Goal: Download file/media

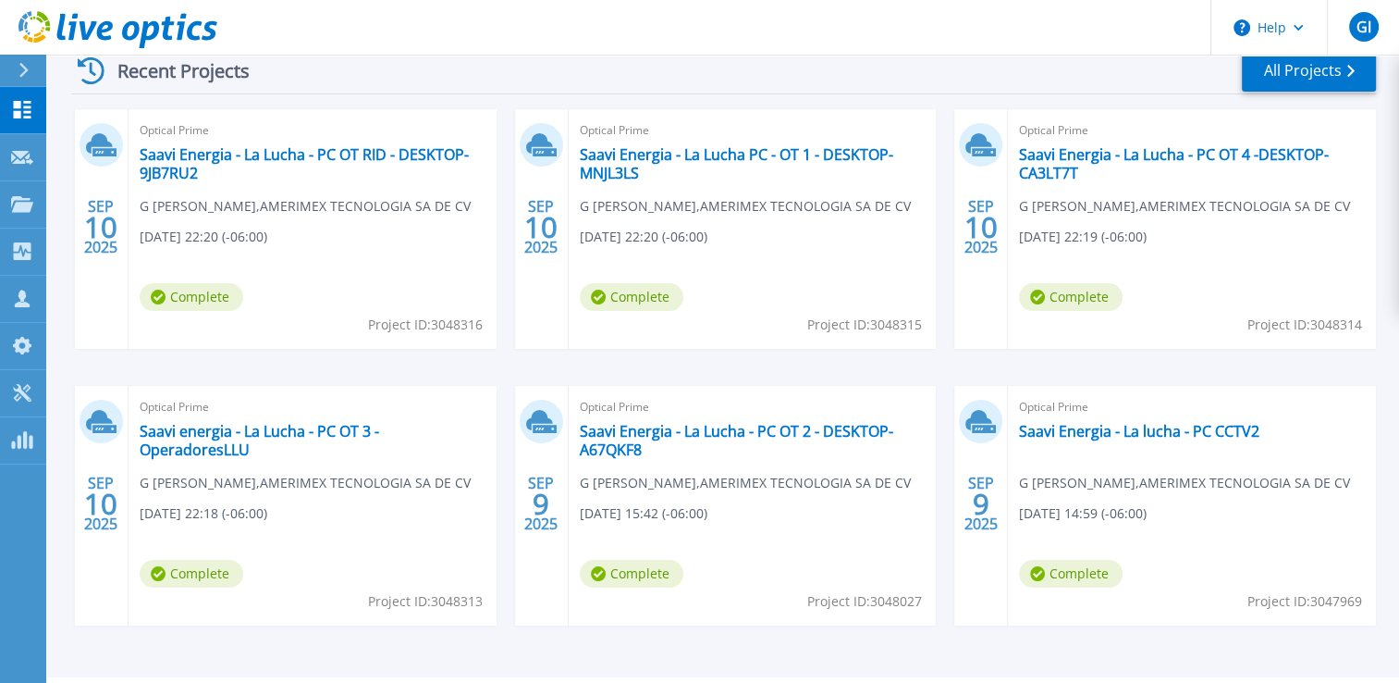
scroll to position [291, 0]
click at [23, 95] on link "Dashboard Dashboard" at bounding box center [23, 110] width 46 height 47
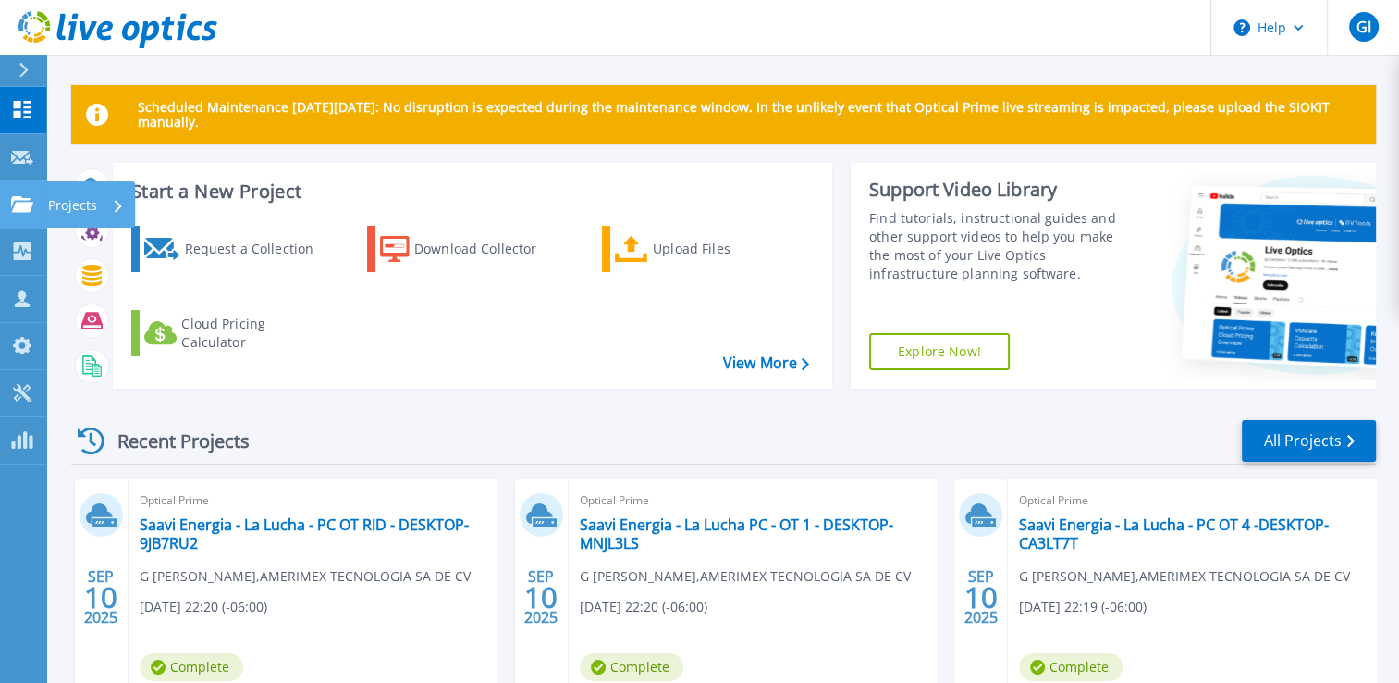
click at [73, 207] on p "Projects" at bounding box center [72, 205] width 49 height 48
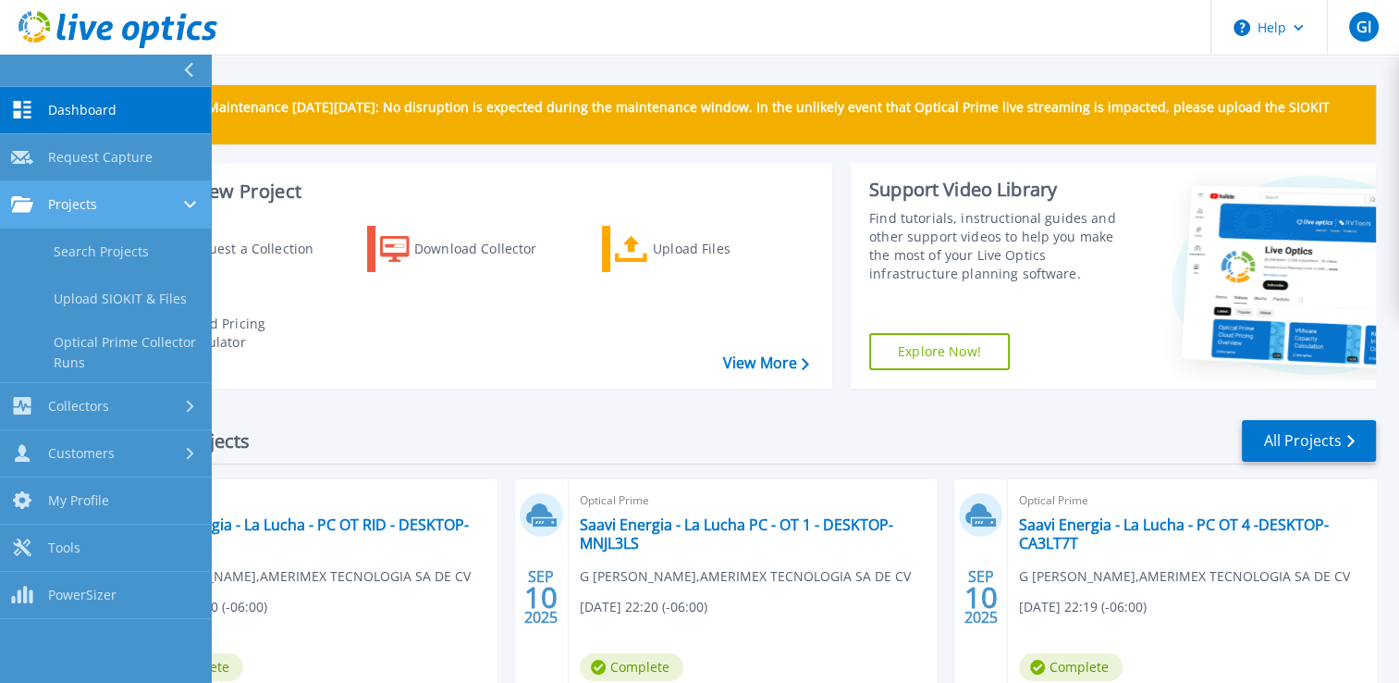
click at [69, 201] on span "Projects" at bounding box center [72, 204] width 49 height 17
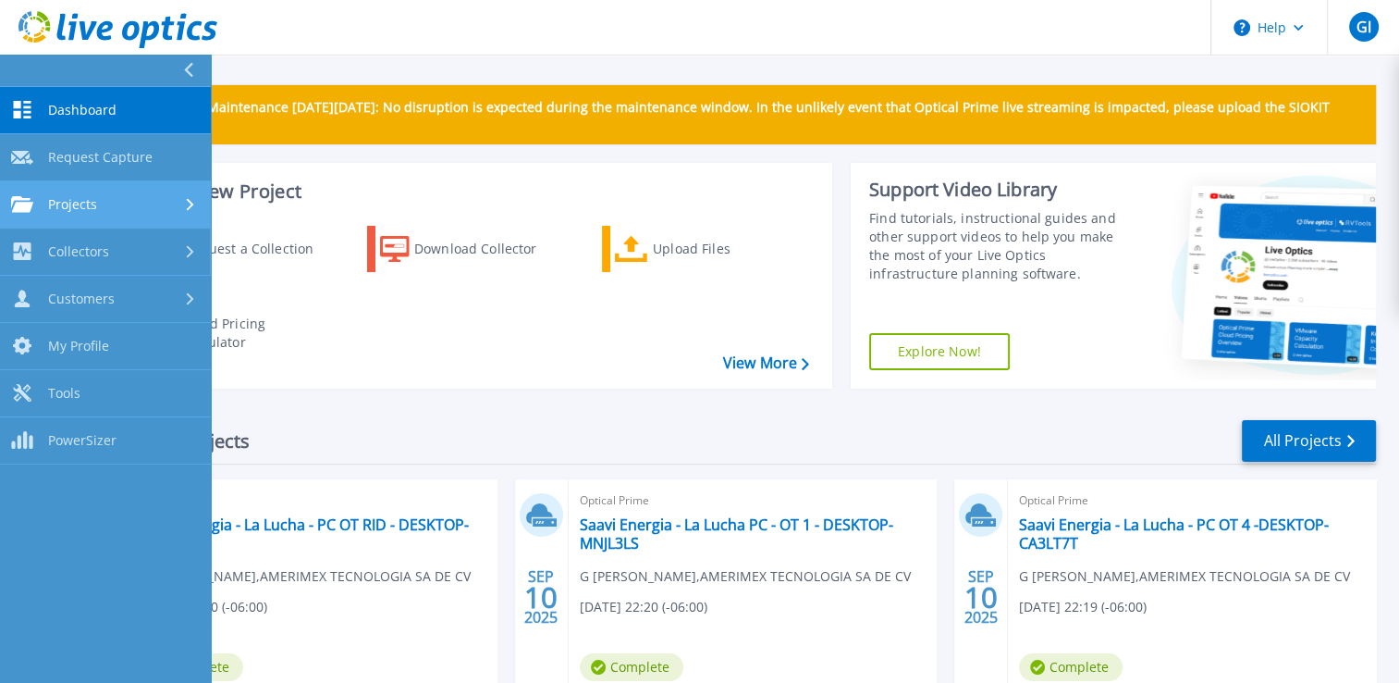
click at [81, 224] on div "Dashboard Dashboard Request Capture Request Capture Projects Projects Search Pr…" at bounding box center [105, 275] width 211 height 377
click at [82, 216] on link "Projects Projects" at bounding box center [105, 204] width 211 height 47
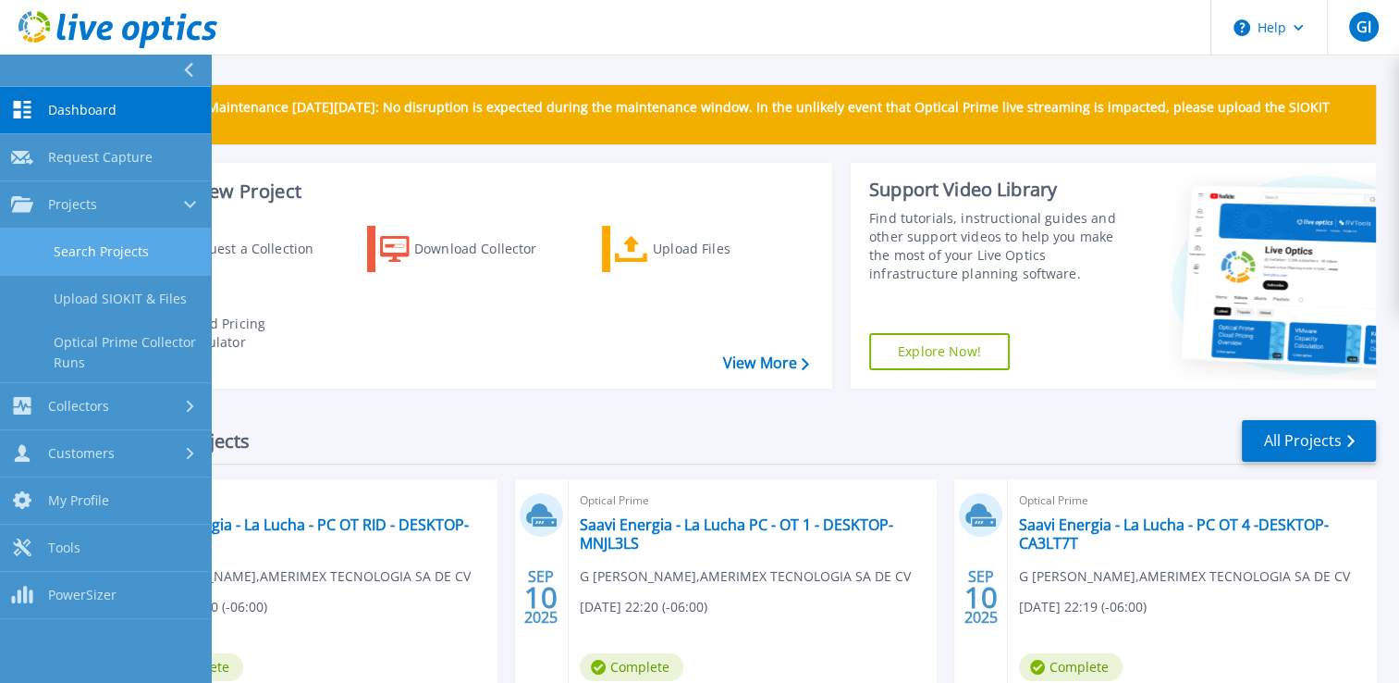
click at [90, 254] on link "Search Projects" at bounding box center [105, 251] width 211 height 47
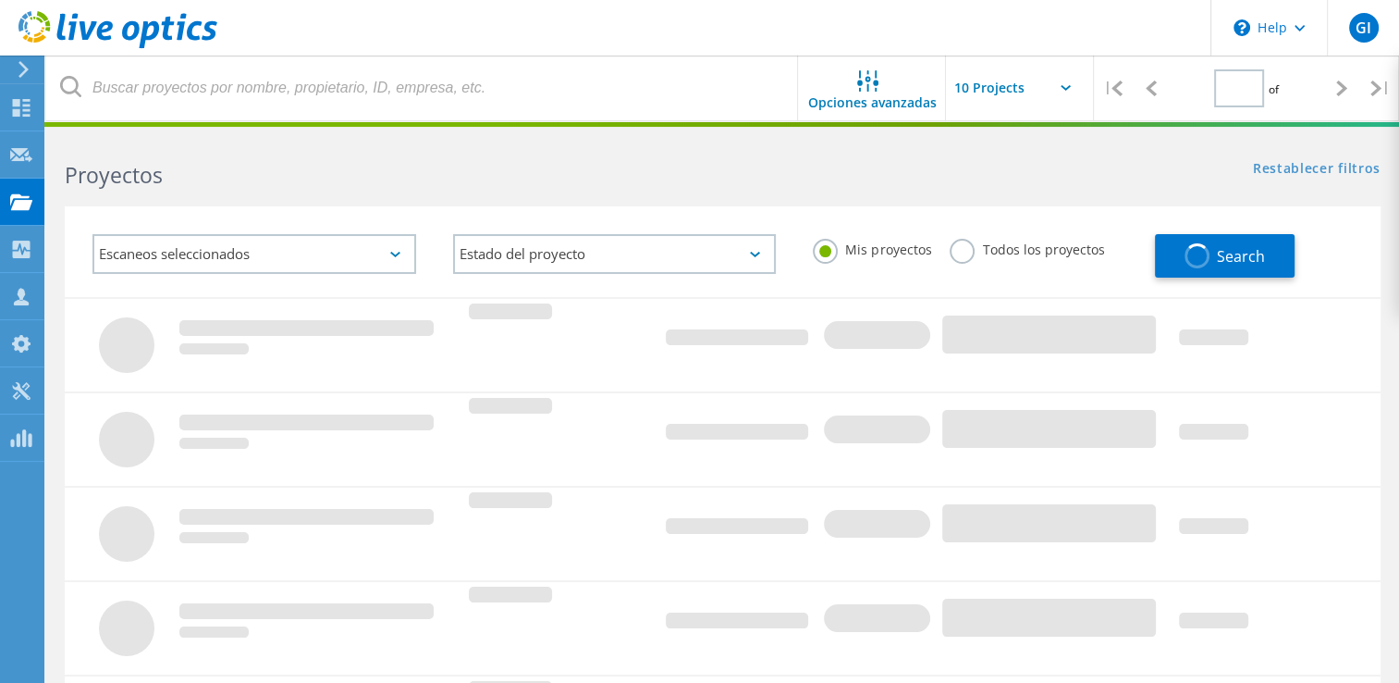
type input "1"
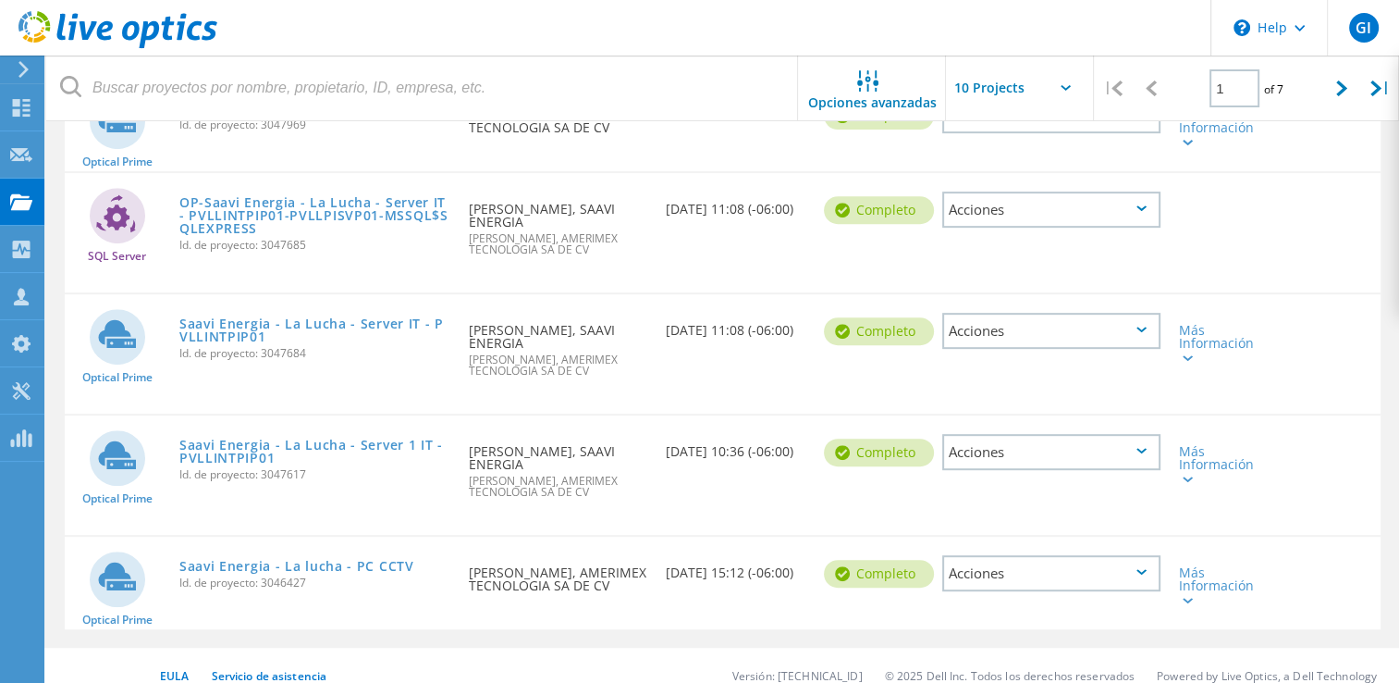
scroll to position [750, 0]
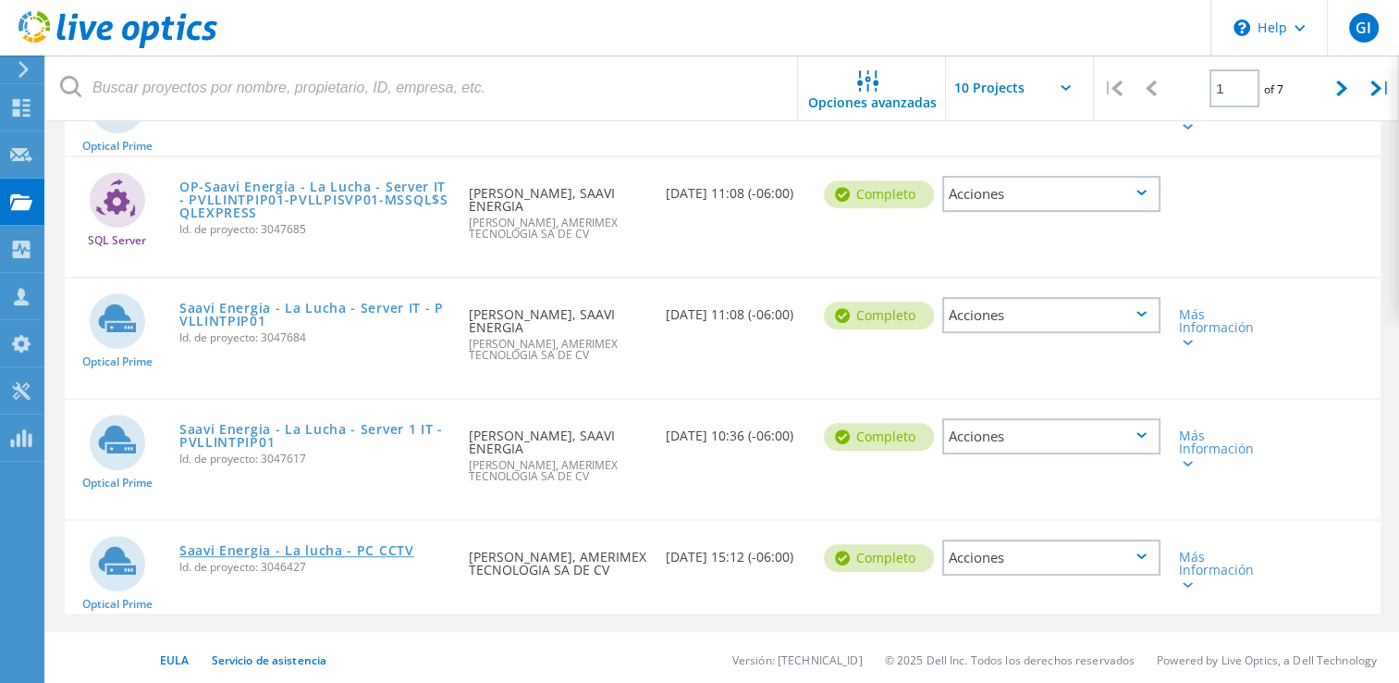
click at [302, 544] on link "Saavi Energia - La lucha - PC CCTV" at bounding box center [296, 550] width 235 height 13
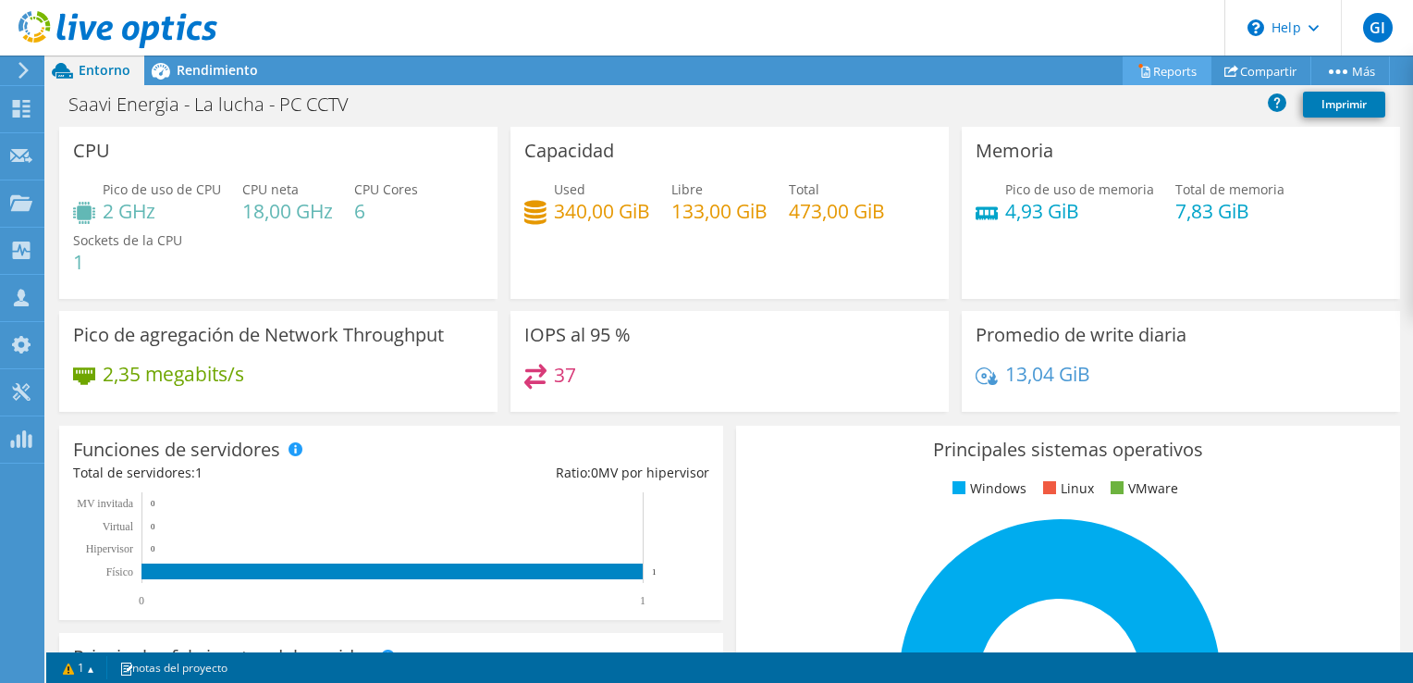
click at [1173, 68] on link "Reports" at bounding box center [1167, 70] width 89 height 29
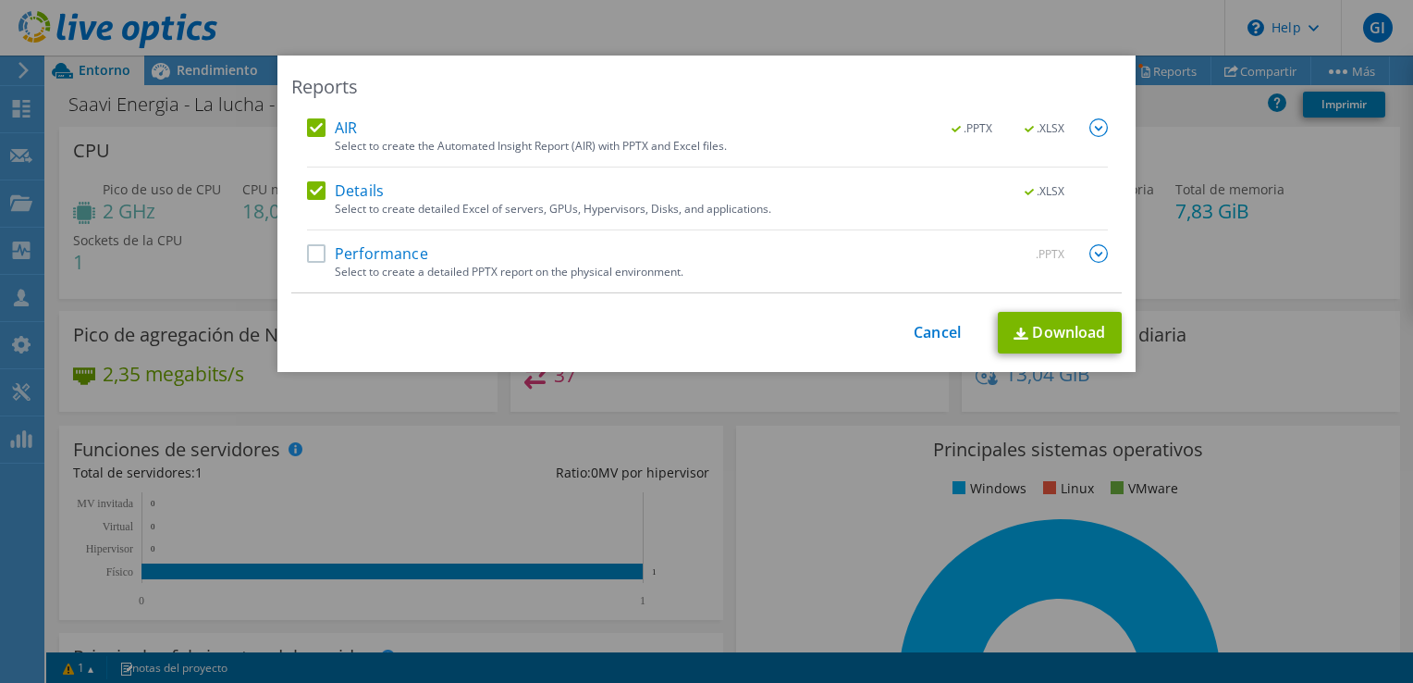
click at [307, 251] on label "Performance" at bounding box center [367, 253] width 121 height 18
click at [0, 0] on input "Performance" at bounding box center [0, 0] width 0 height 0
click at [1040, 328] on link "Download" at bounding box center [1060, 333] width 124 height 42
click at [746, 37] on div "Reports AIR .PPTX .XLSX Select to create the Automated Insight Report (AIR) wit…" at bounding box center [706, 341] width 1413 height 683
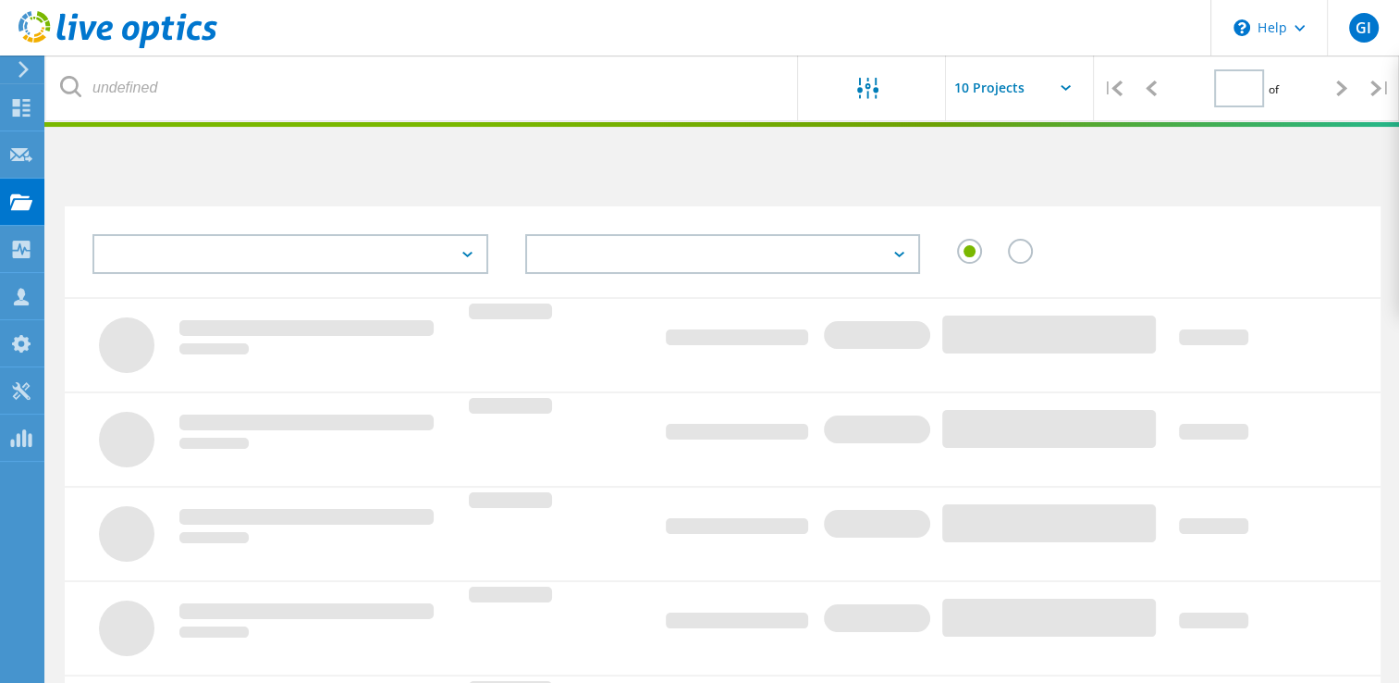
scroll to position [626, 0]
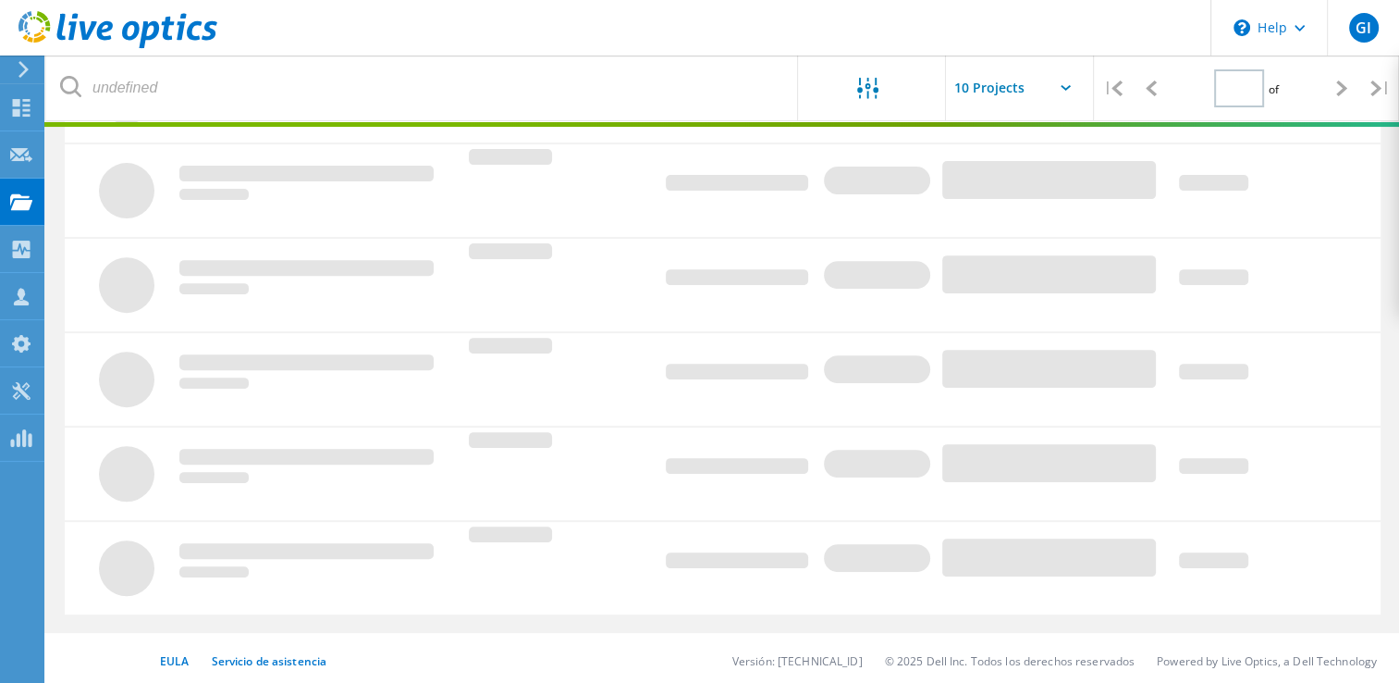
type input "1"
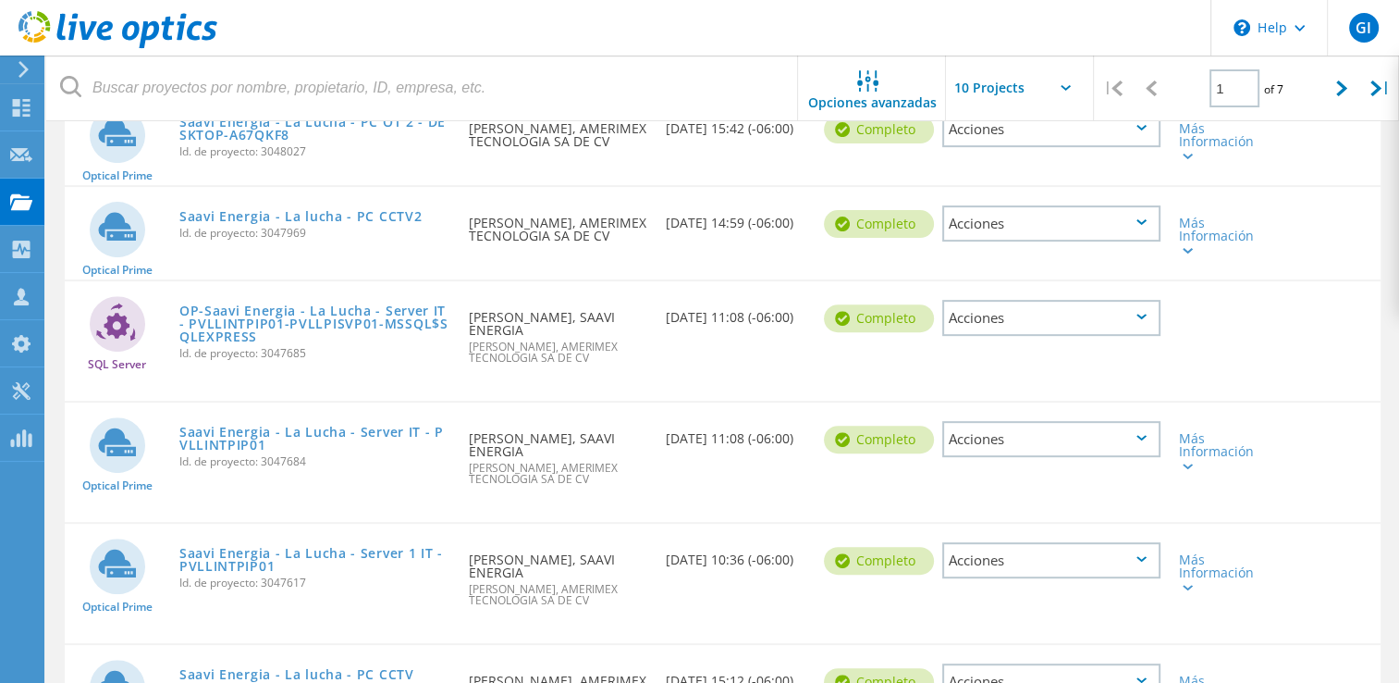
scroll to position [750, 0]
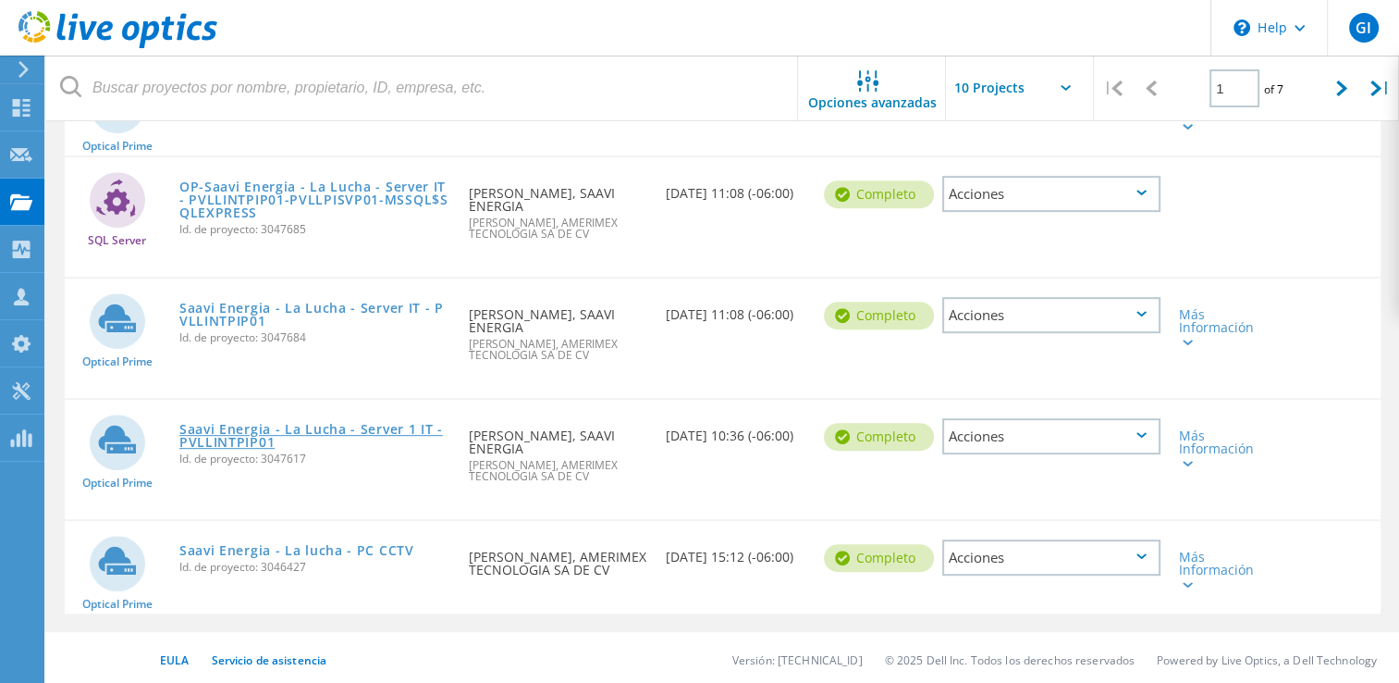
click at [334, 433] on link "Saavi Energia - La Lucha - Server 1 IT - PVLLINTPIP01" at bounding box center [314, 436] width 271 height 26
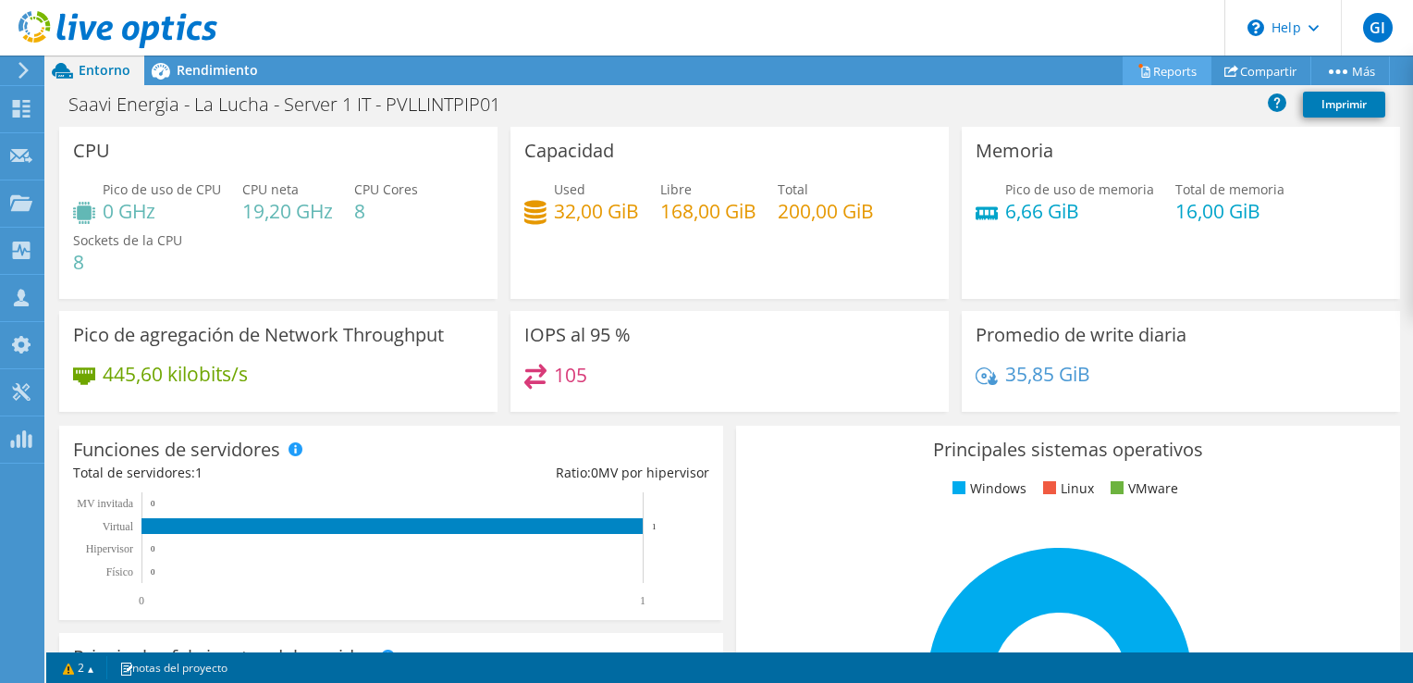
click at [1184, 68] on link "Reports" at bounding box center [1167, 70] width 89 height 29
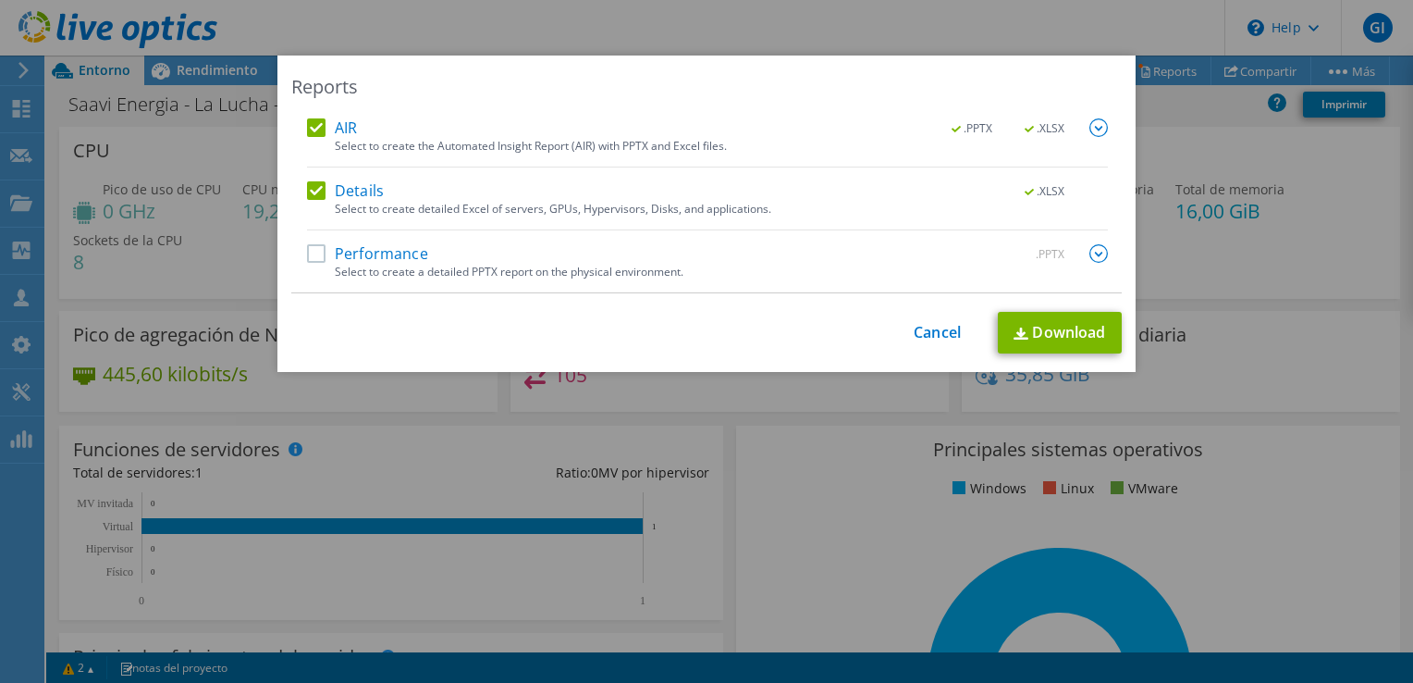
click at [313, 252] on label "Performance" at bounding box center [367, 253] width 121 height 18
click at [0, 0] on input "Performance" at bounding box center [0, 0] width 0 height 0
click at [1033, 353] on div "Reports AIR .PPTX .XLSX Select to create the Automated Insight Report (AIR) wit…" at bounding box center [706, 213] width 858 height 316
click at [1043, 340] on link "Download" at bounding box center [1060, 333] width 124 height 42
click at [869, 38] on div "Reports AIR .PPTX .XLSX Select to create the Automated Insight Report (AIR) wit…" at bounding box center [706, 341] width 1413 height 683
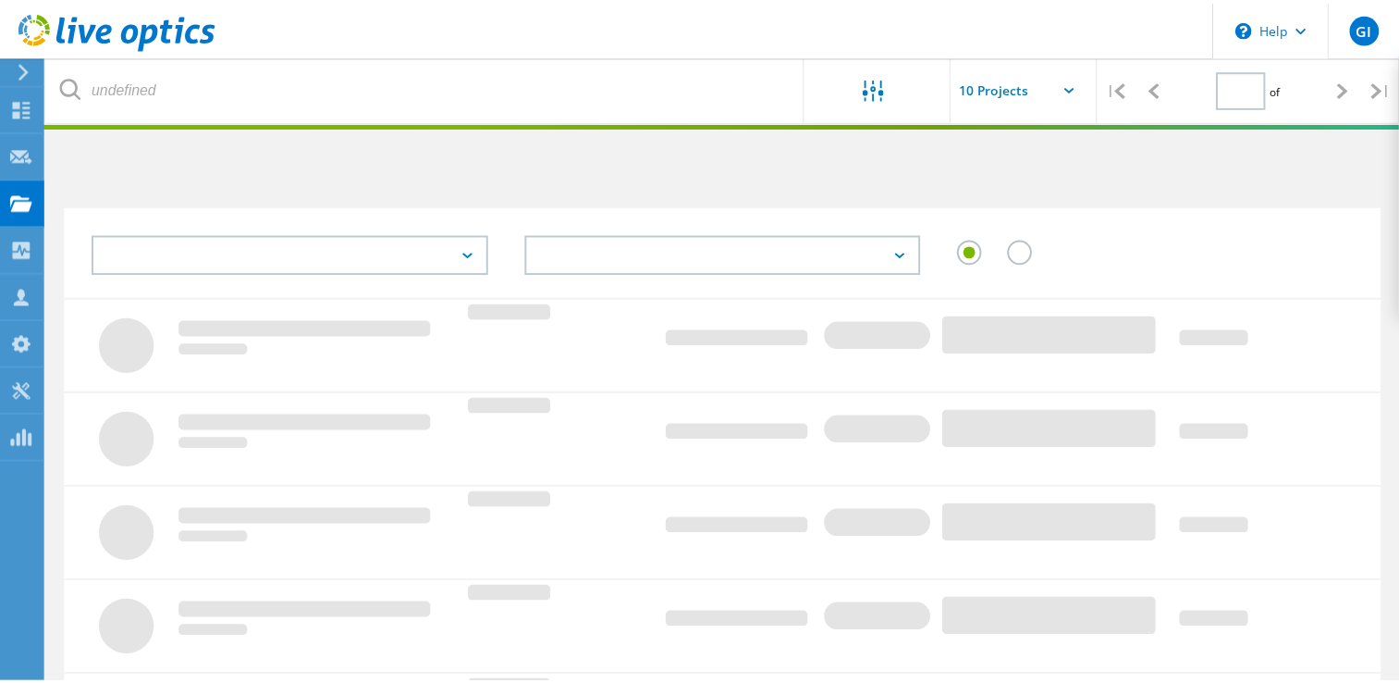
scroll to position [167, 0]
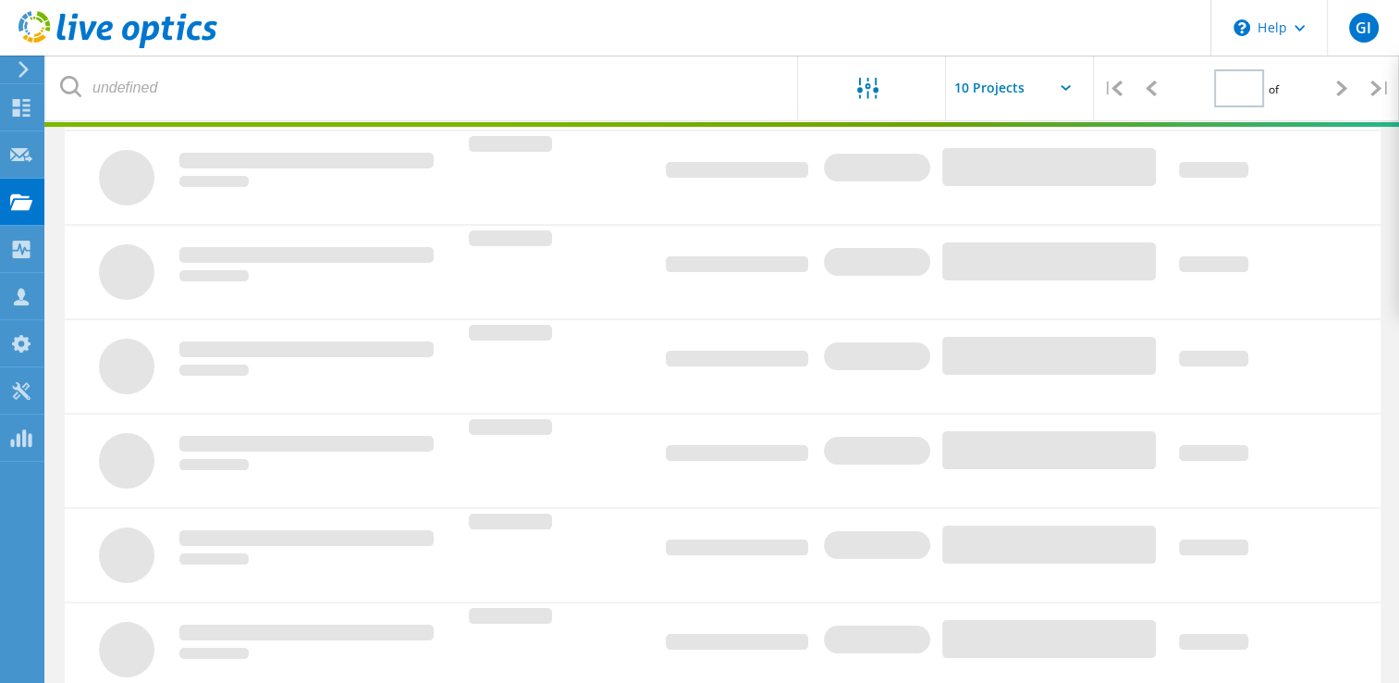
type input "1"
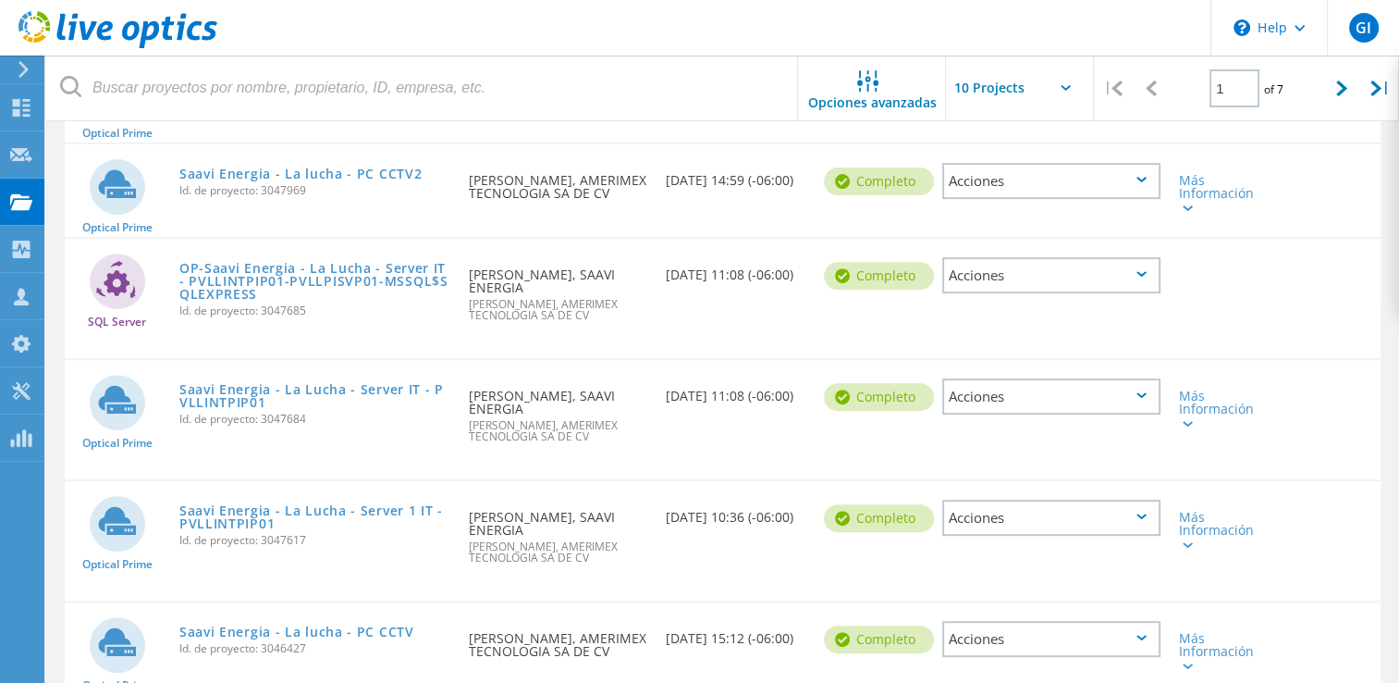
scroll to position [672, 0]
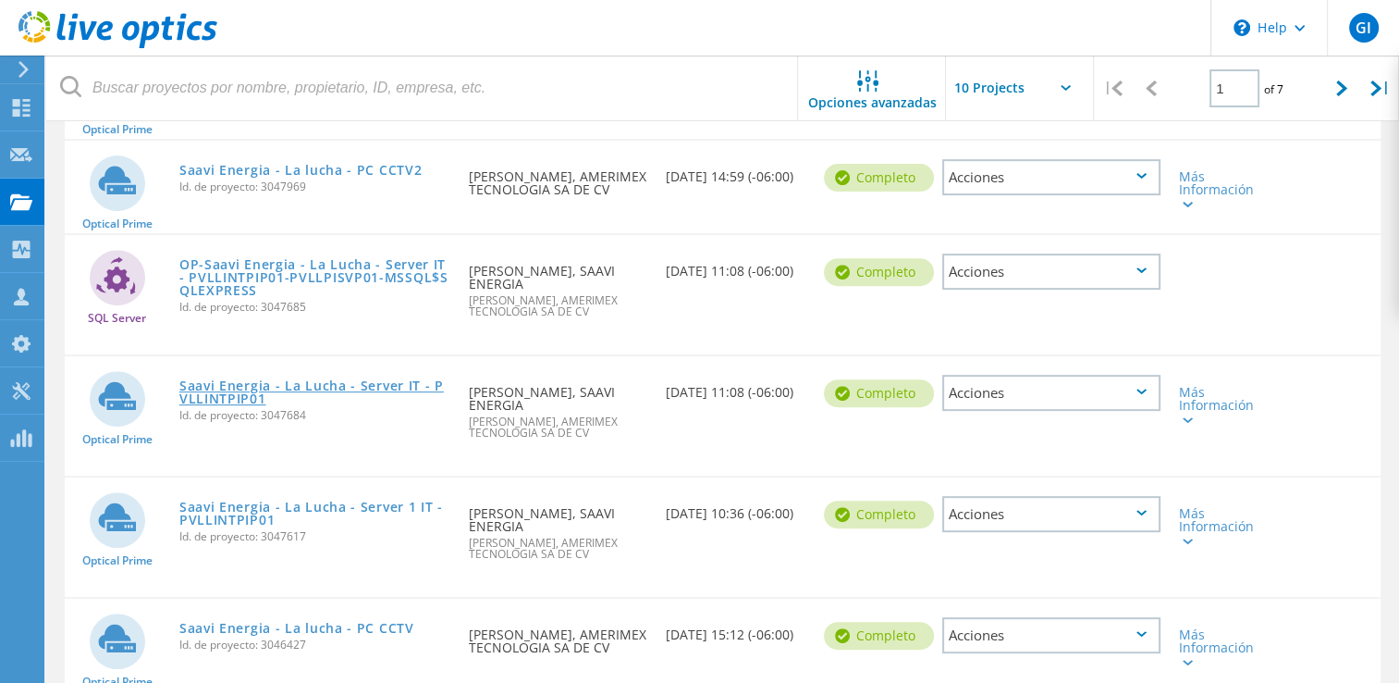
click at [309, 379] on link "Saavi Energia - La Lucha - Server IT - PVLLINTPIP01" at bounding box center [314, 392] width 271 height 26
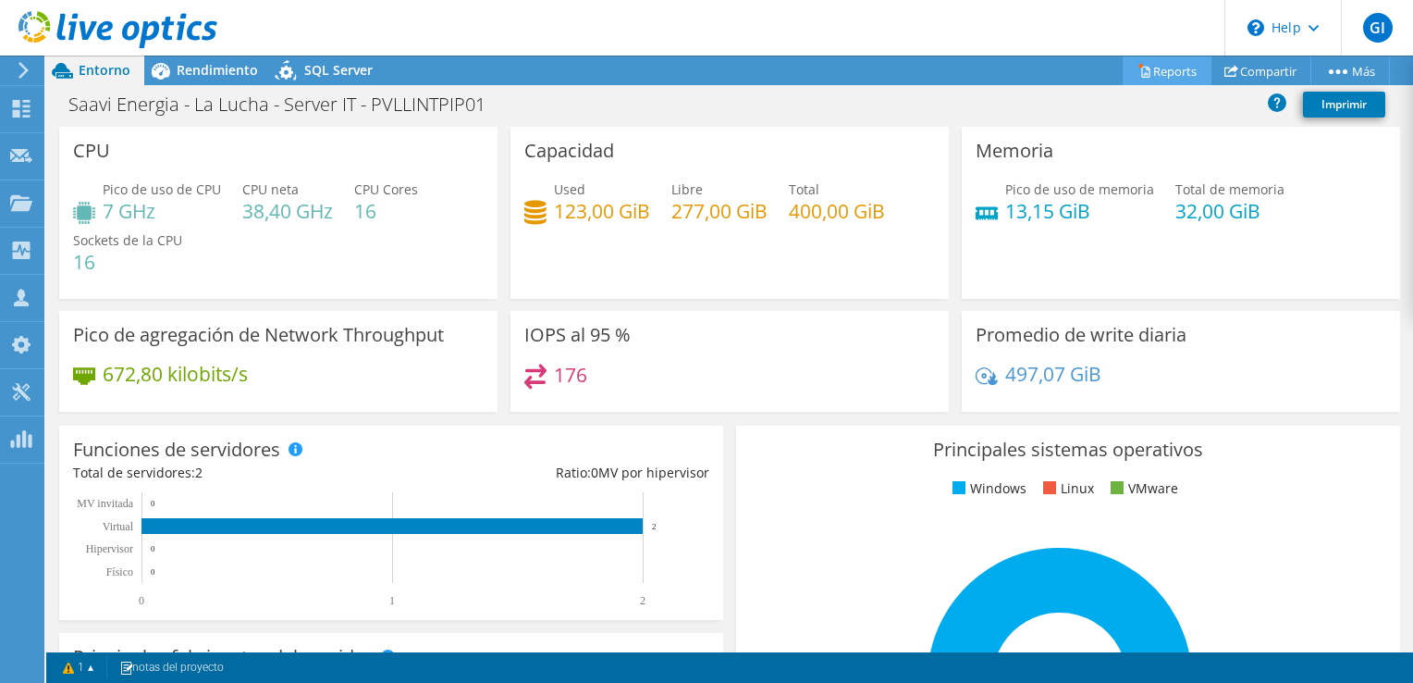
click at [1173, 80] on link "Reports" at bounding box center [1167, 70] width 89 height 29
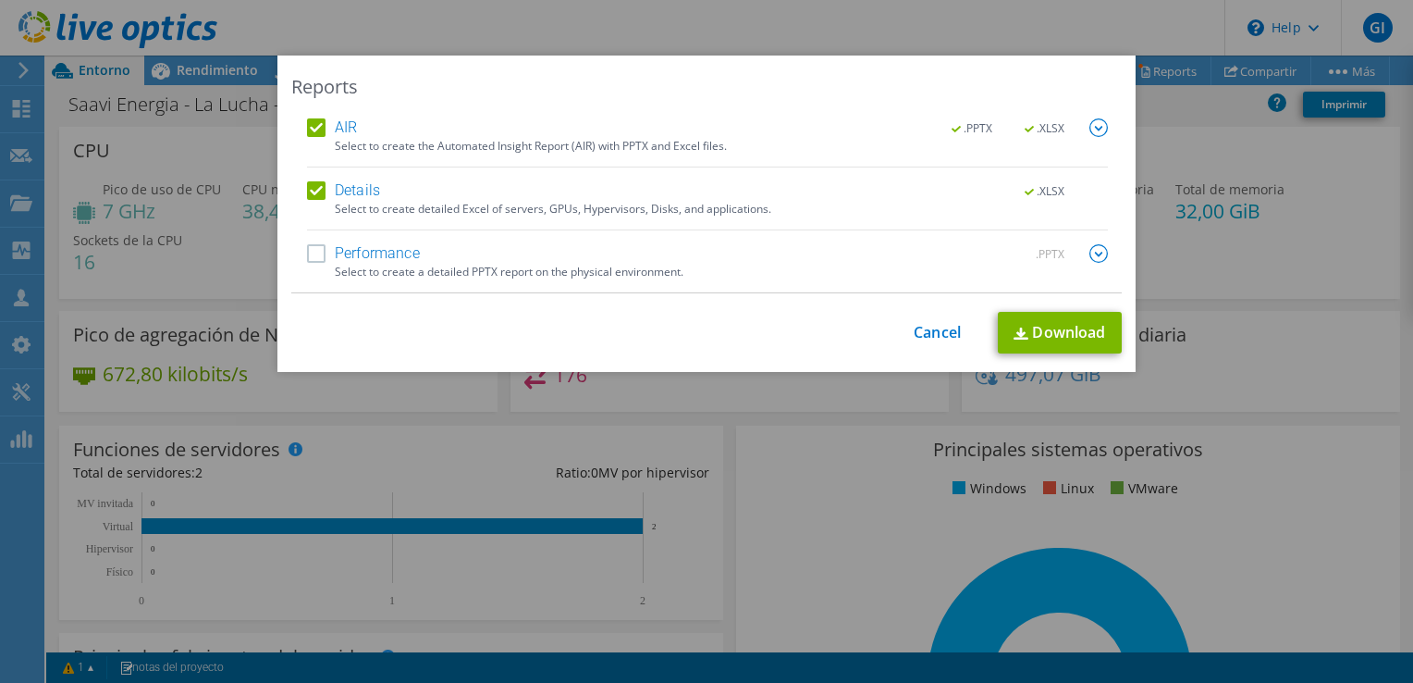
click at [318, 252] on label "Performance" at bounding box center [363, 253] width 113 height 18
click at [0, 0] on input "Performance" at bounding box center [0, 0] width 0 height 0
click at [1014, 330] on img at bounding box center [1021, 333] width 15 height 12
click at [289, 23] on div "Reports AIR .PPTX .XLSX Select to create the Automated Insight Report (AIR) wit…" at bounding box center [706, 341] width 1413 height 683
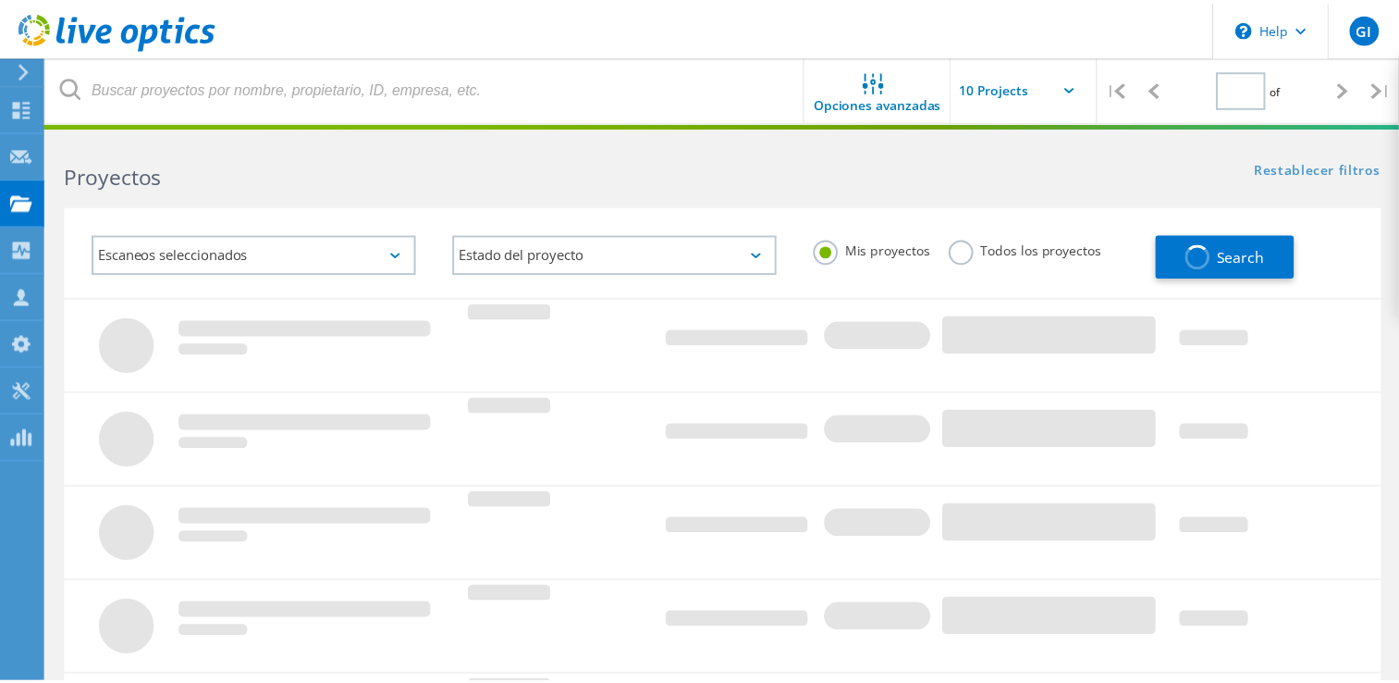
scroll to position [626, 0]
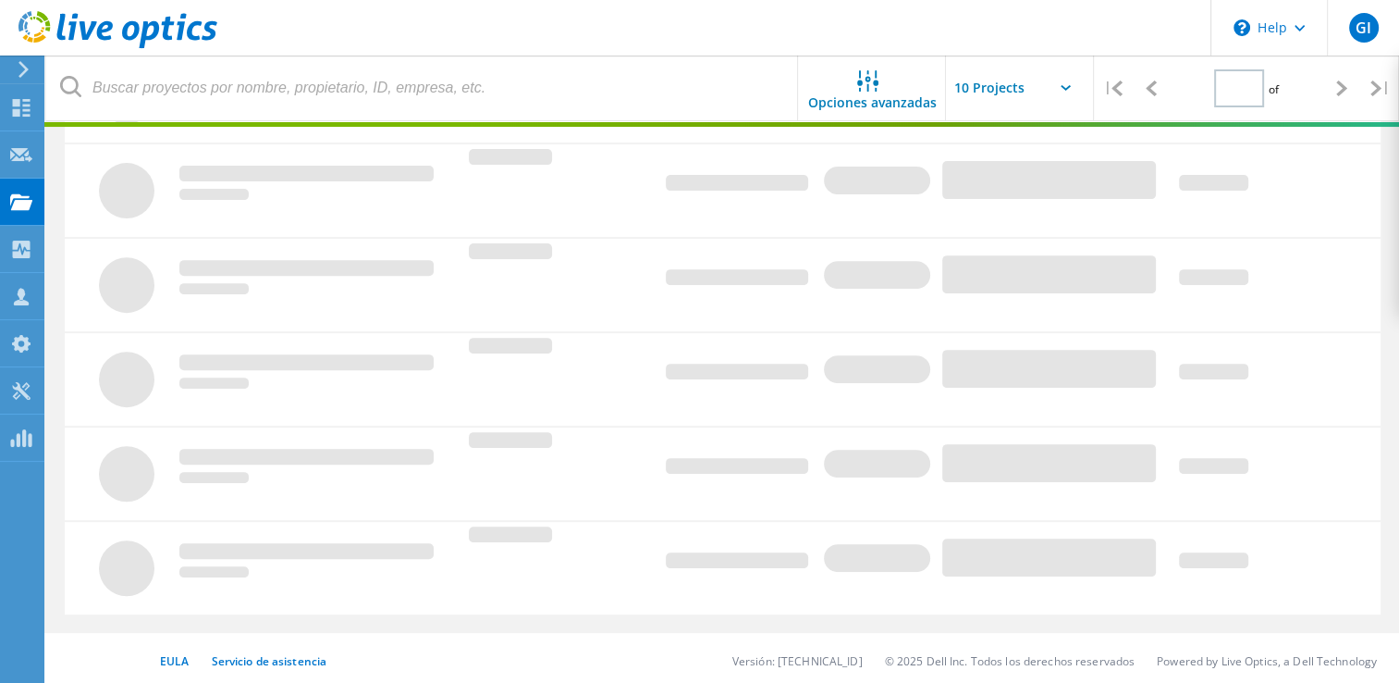
type input "1"
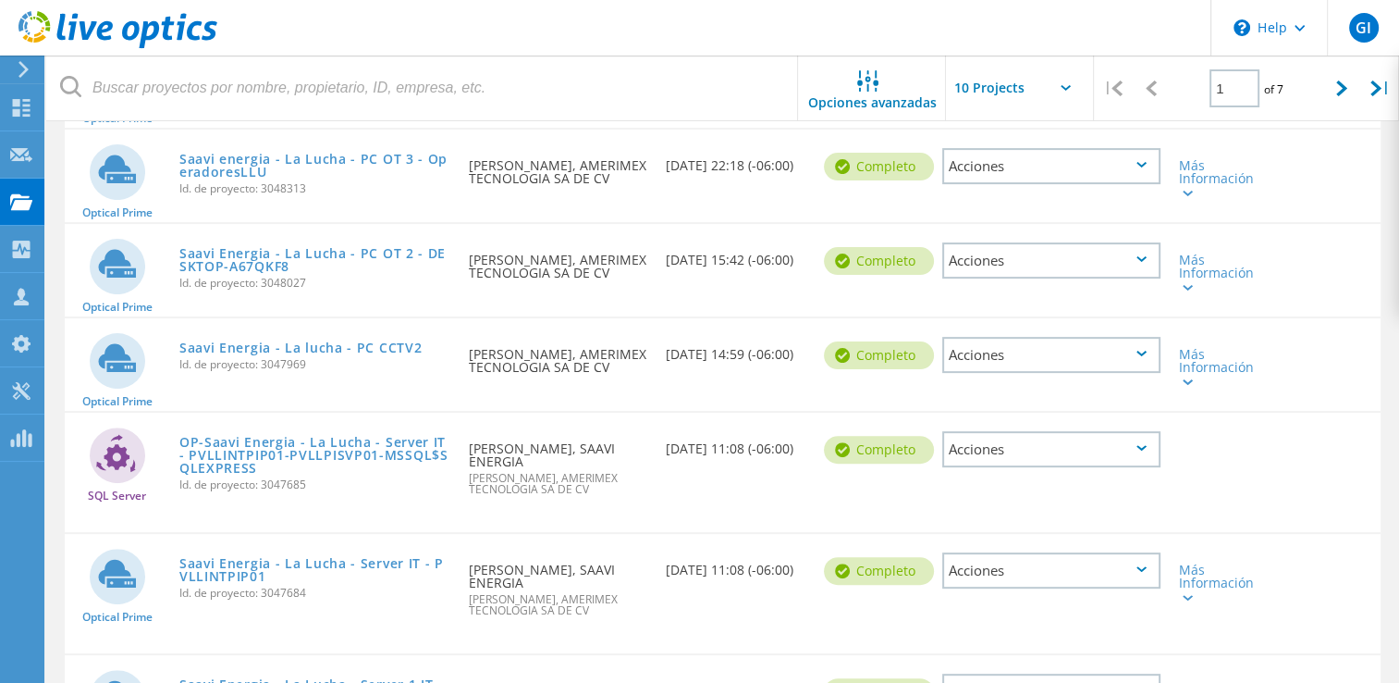
scroll to position [478, 0]
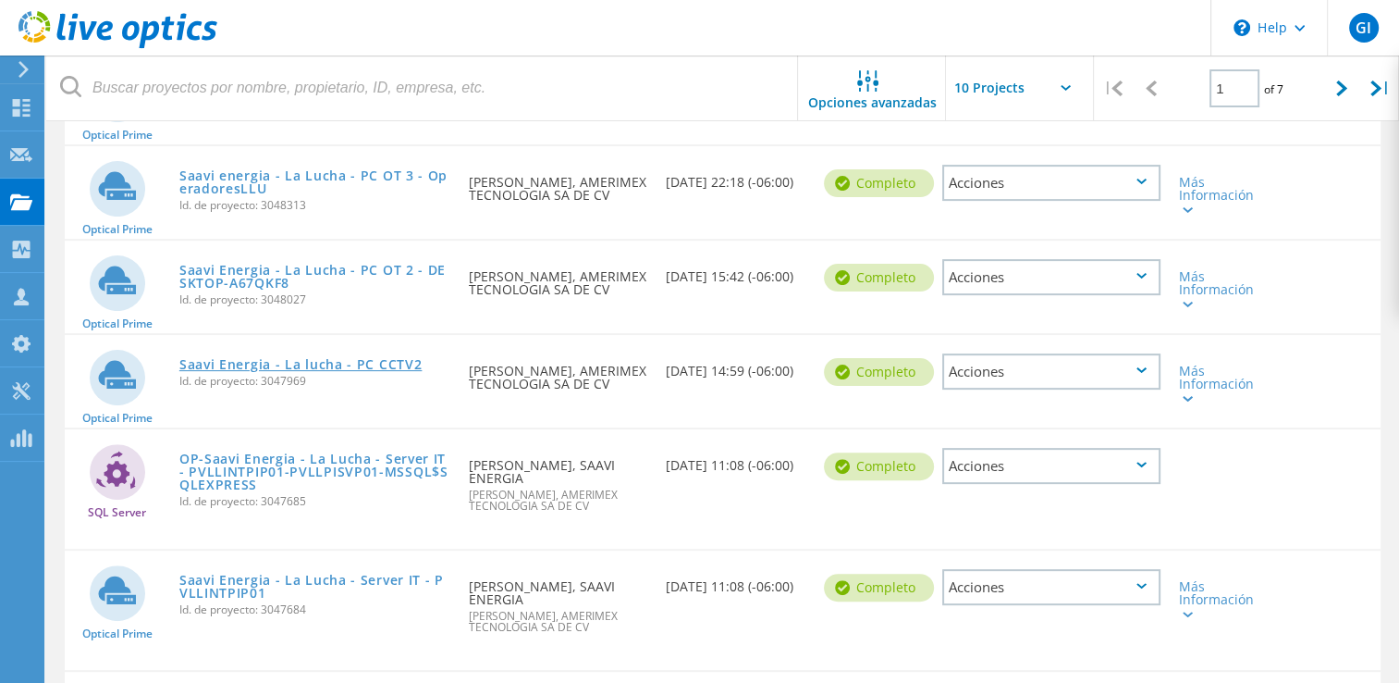
click at [308, 360] on link "Saavi Energia - La lucha - PC CCTV2" at bounding box center [300, 364] width 243 height 13
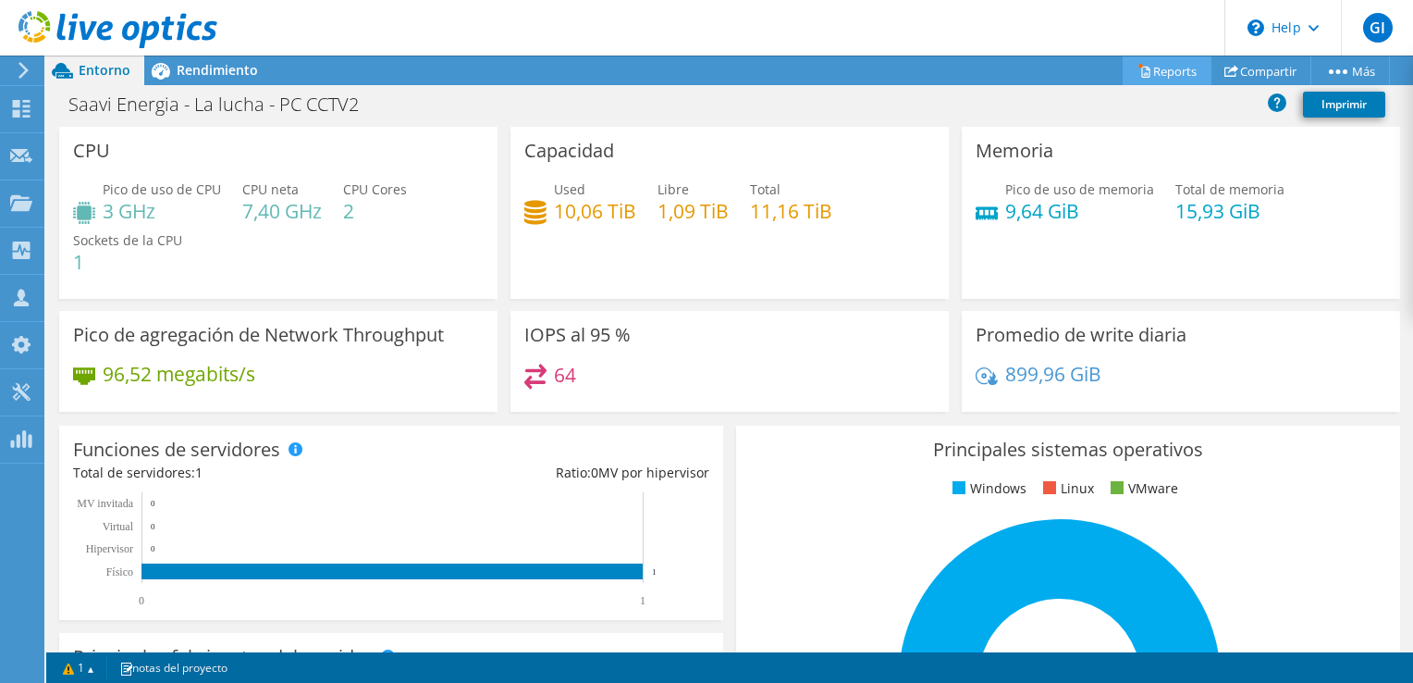
click at [1168, 70] on link "Reports" at bounding box center [1167, 70] width 89 height 29
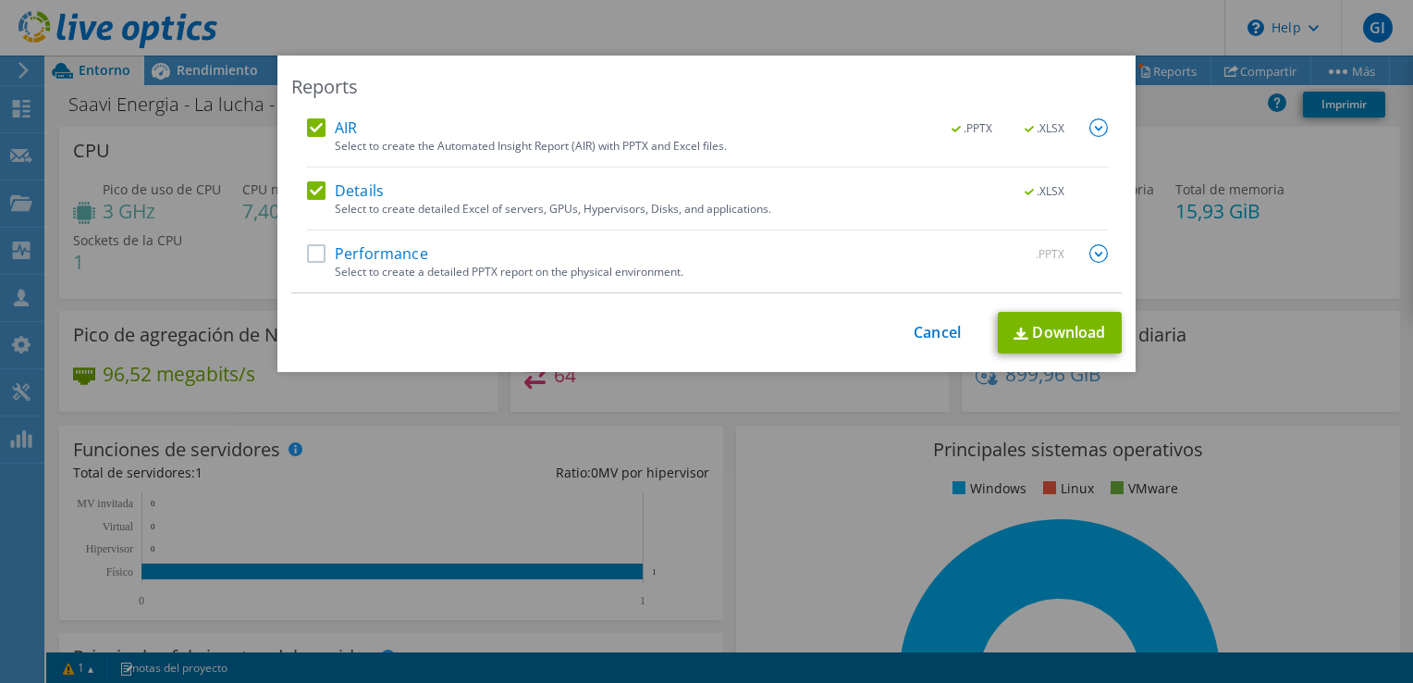
click at [356, 253] on label "Performance" at bounding box center [367, 253] width 121 height 18
click at [0, 0] on input "Performance" at bounding box center [0, 0] width 0 height 0
click at [1019, 321] on link "Download" at bounding box center [1060, 333] width 124 height 42
click at [794, 9] on div "Reports AIR .PPTX .XLSX Select to create the Automated Insight Report (AIR) wit…" at bounding box center [706, 341] width 1413 height 683
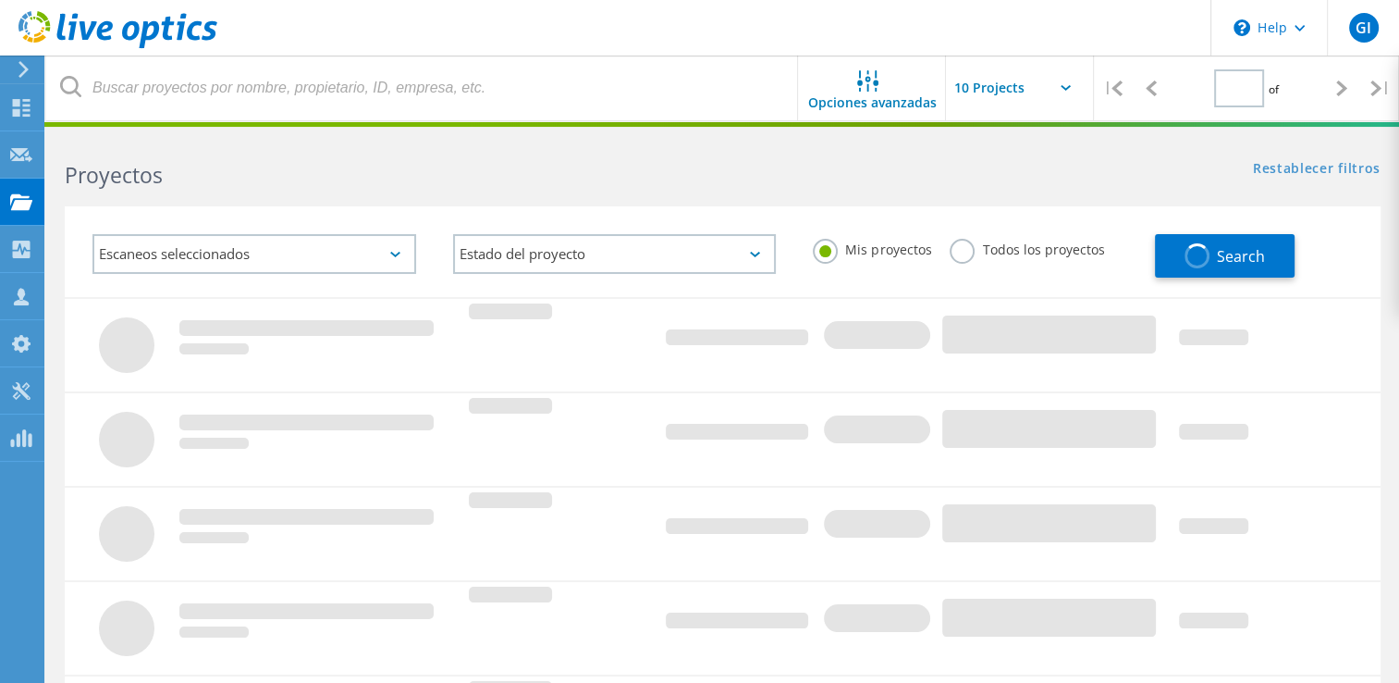
type input "1"
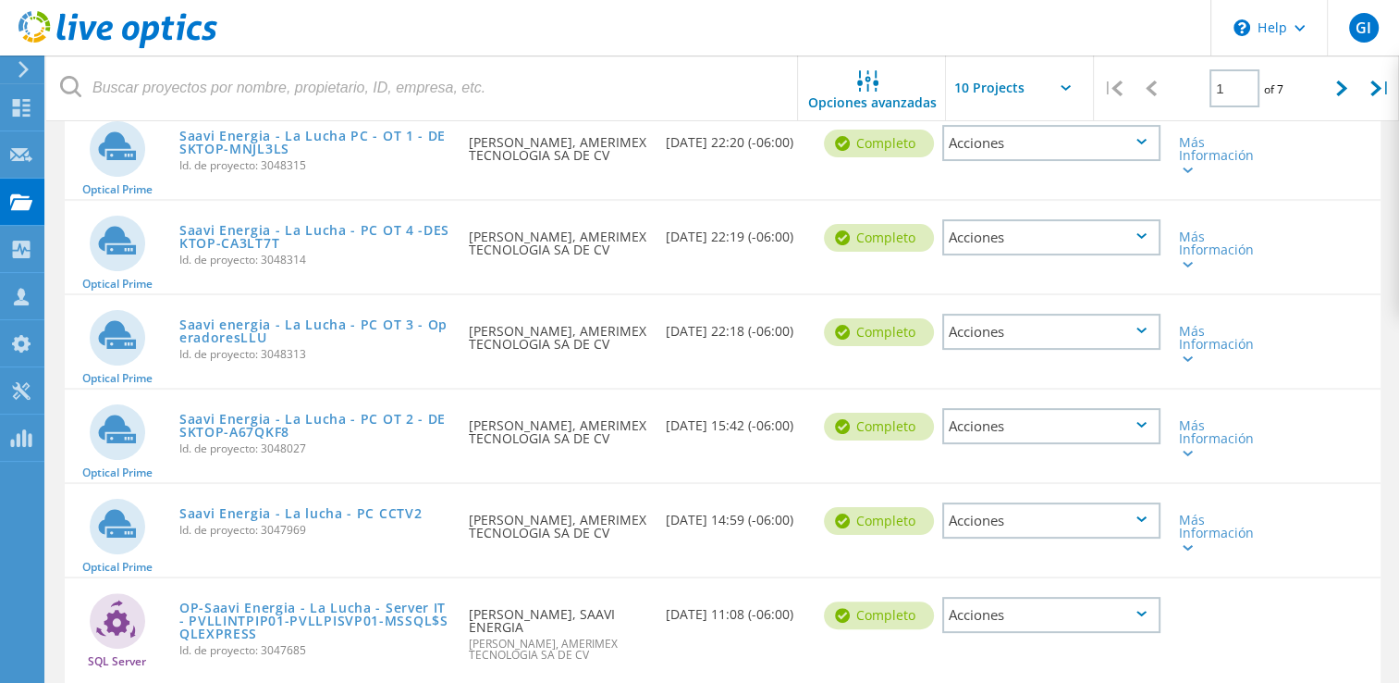
scroll to position [338, 0]
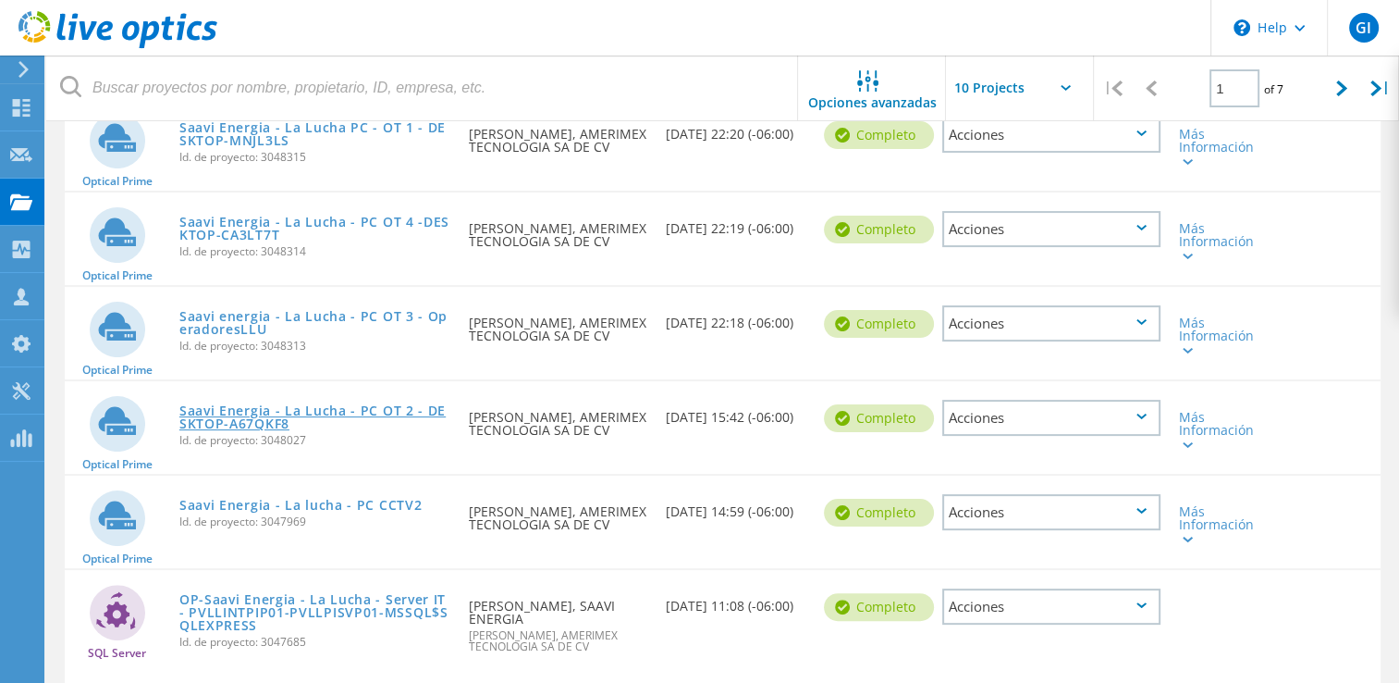
click at [366, 404] on link "Saavi Energia - La Lucha - PC OT 2 - DESKTOP-A67QKF8" at bounding box center [314, 417] width 271 height 26
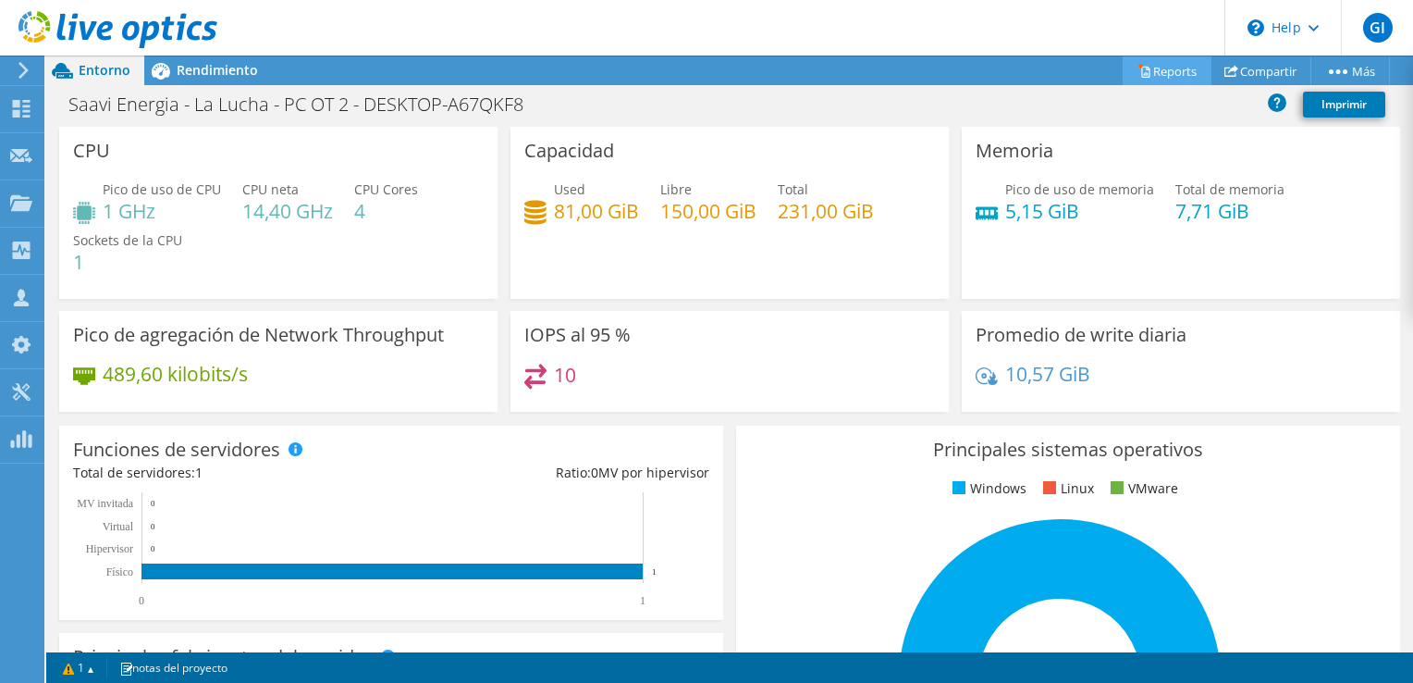
click at [1167, 67] on link "Reports" at bounding box center [1167, 70] width 89 height 29
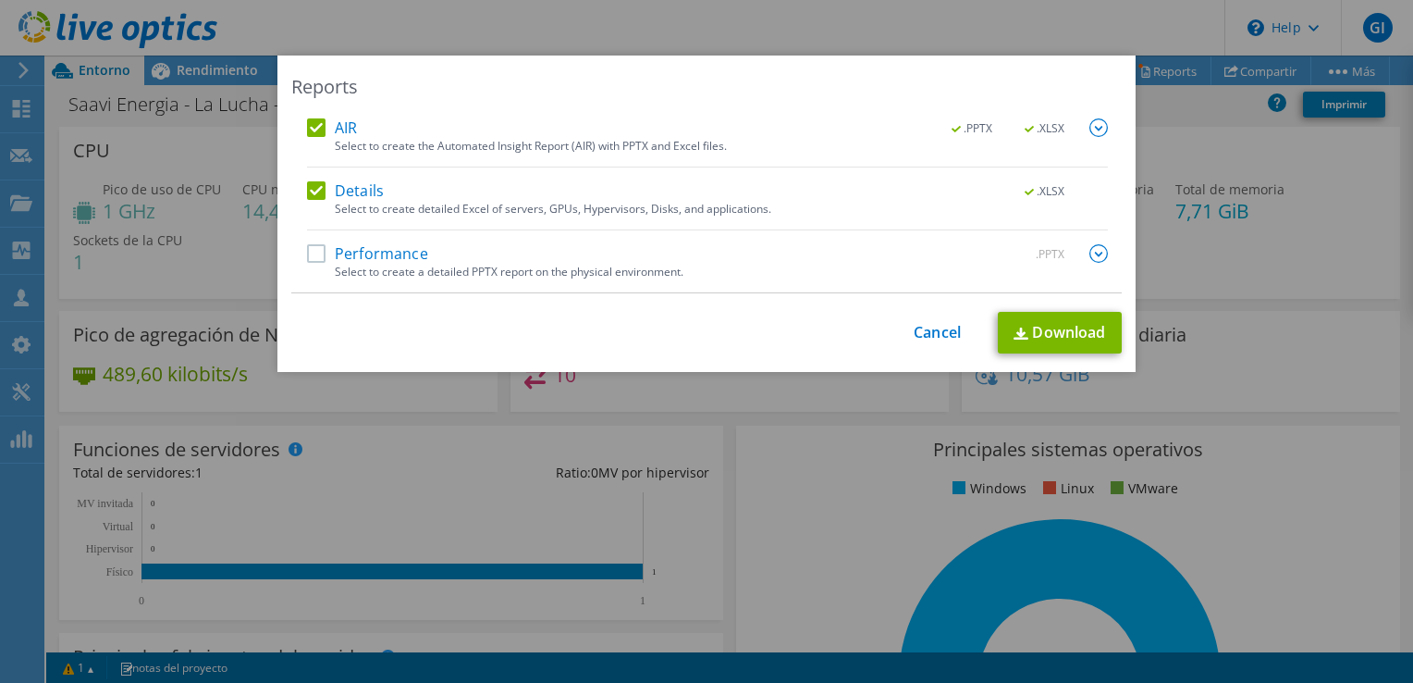
click at [311, 246] on label "Performance" at bounding box center [367, 253] width 121 height 18
click at [0, 0] on input "Performance" at bounding box center [0, 0] width 0 height 0
click at [1027, 326] on link "Download" at bounding box center [1060, 333] width 124 height 42
click at [769, 47] on div "Reports AIR .PPTX .XLSX Select to create the Automated Insight Report (AIR) wit…" at bounding box center [706, 341] width 1413 height 683
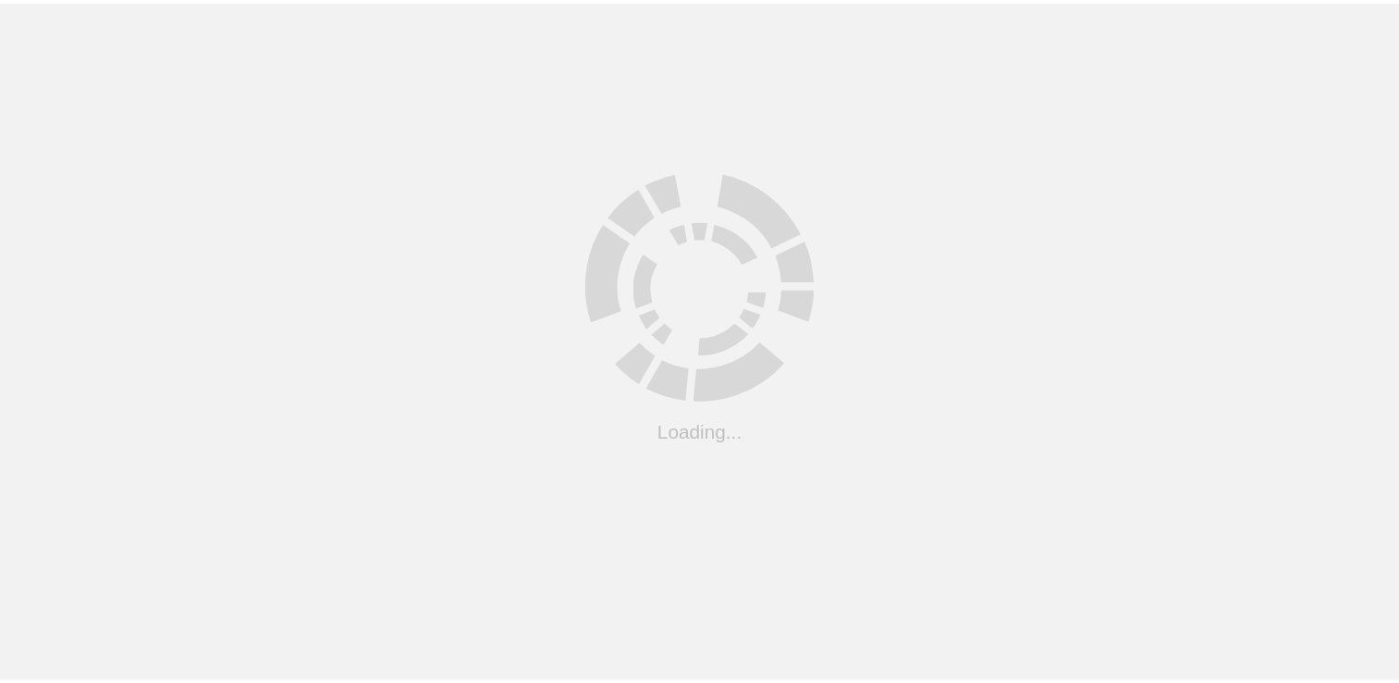
scroll to position [338, 0]
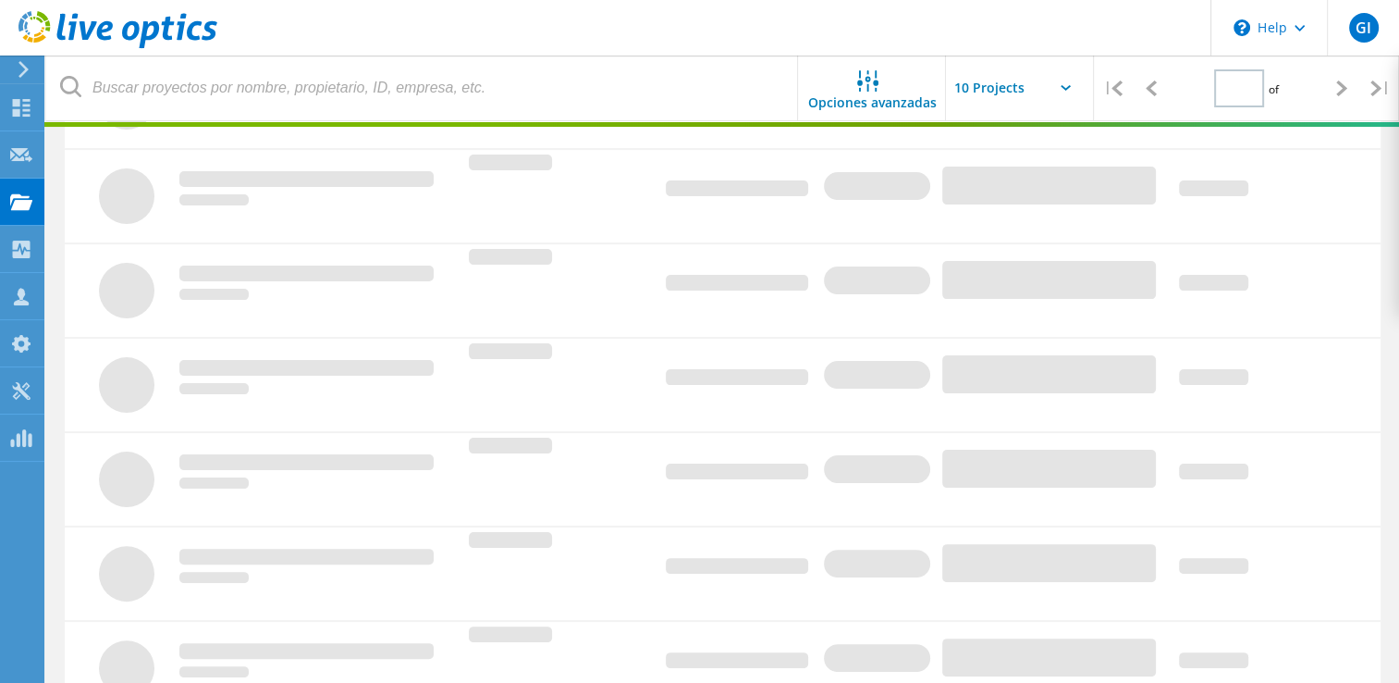
type input "1"
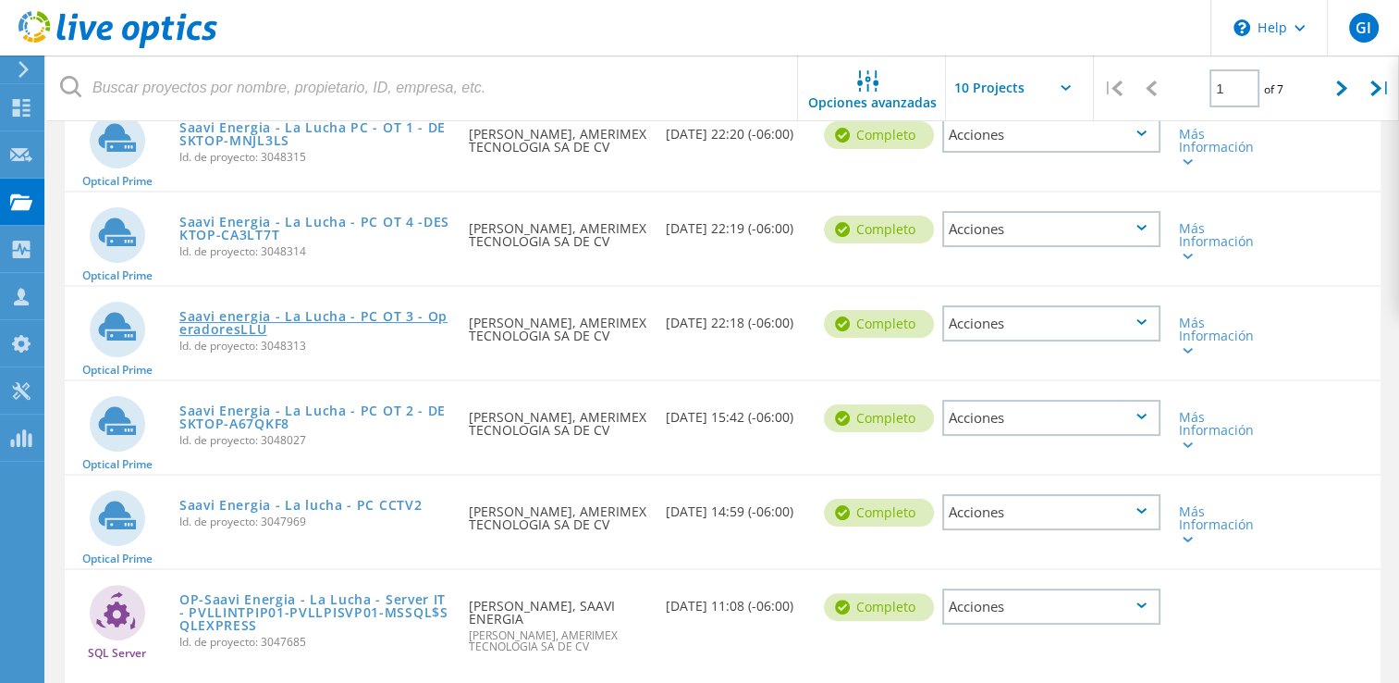
click at [330, 312] on link "Saavi energia - La Lucha - PC OT 3 - OperadoresLLU" at bounding box center [314, 323] width 271 height 26
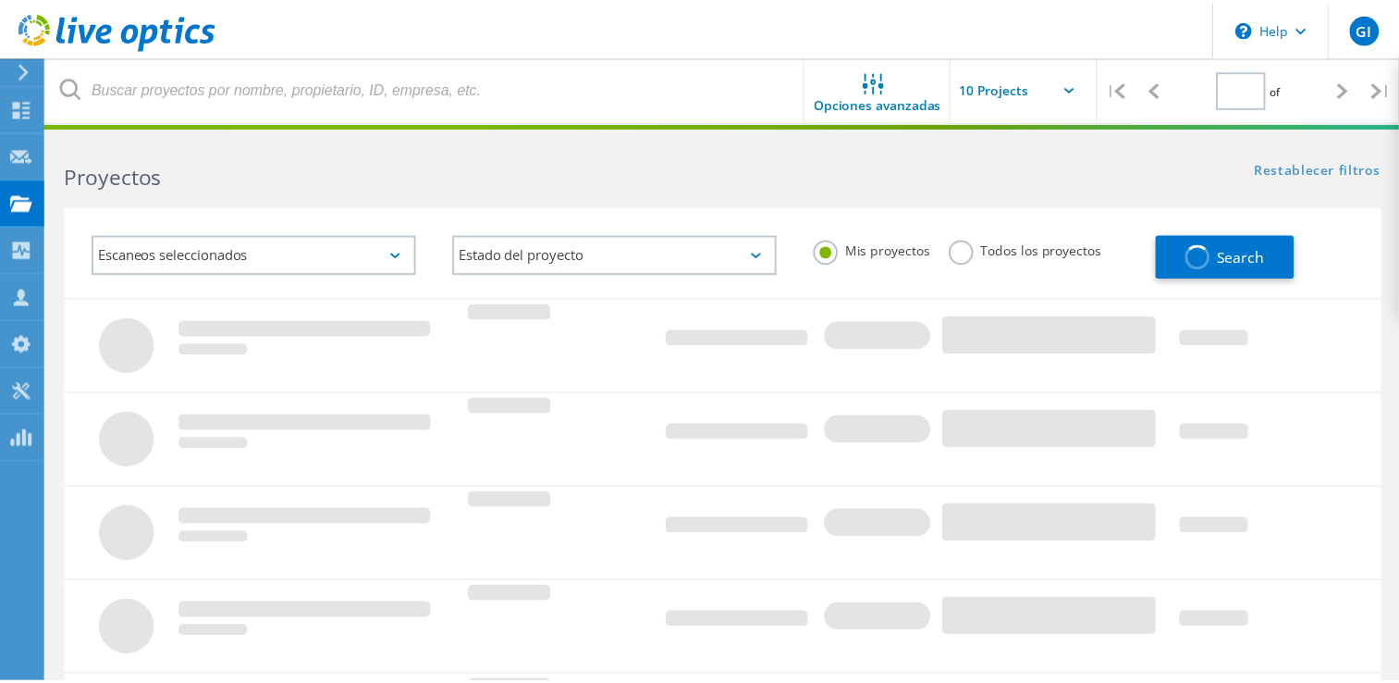
scroll to position [338, 0]
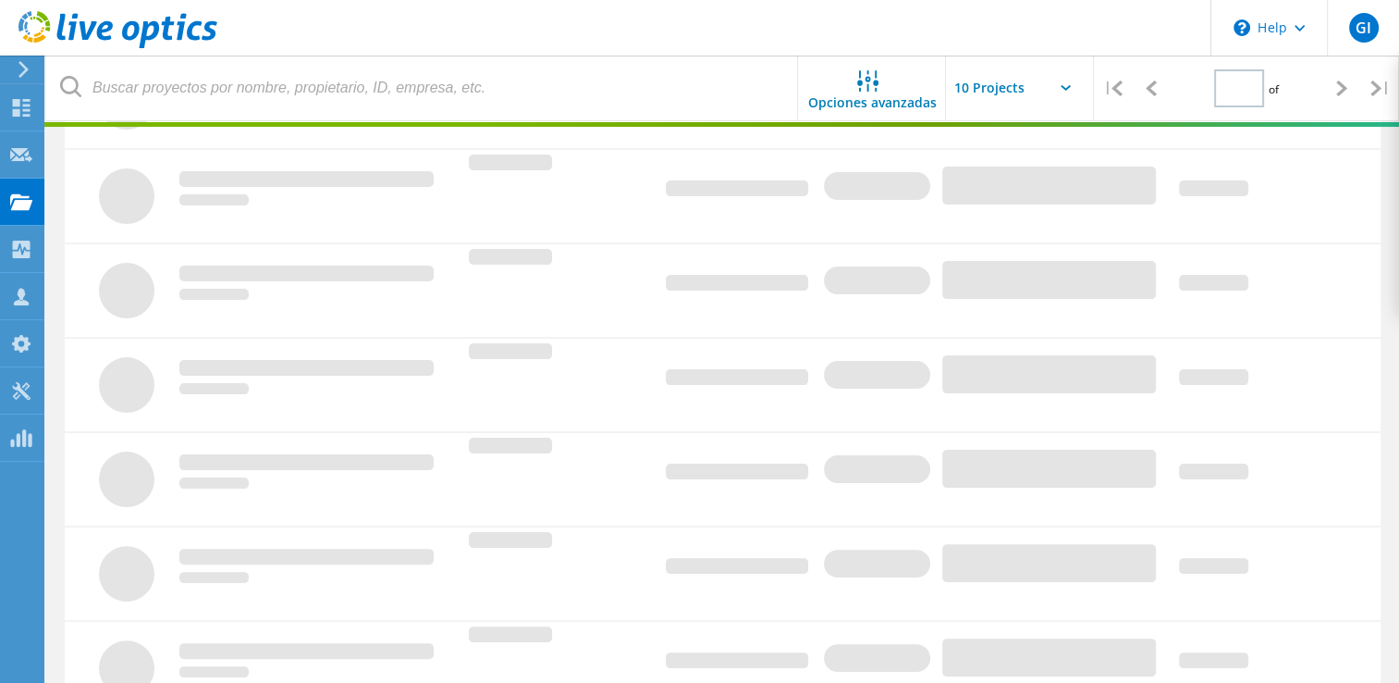
type input "1"
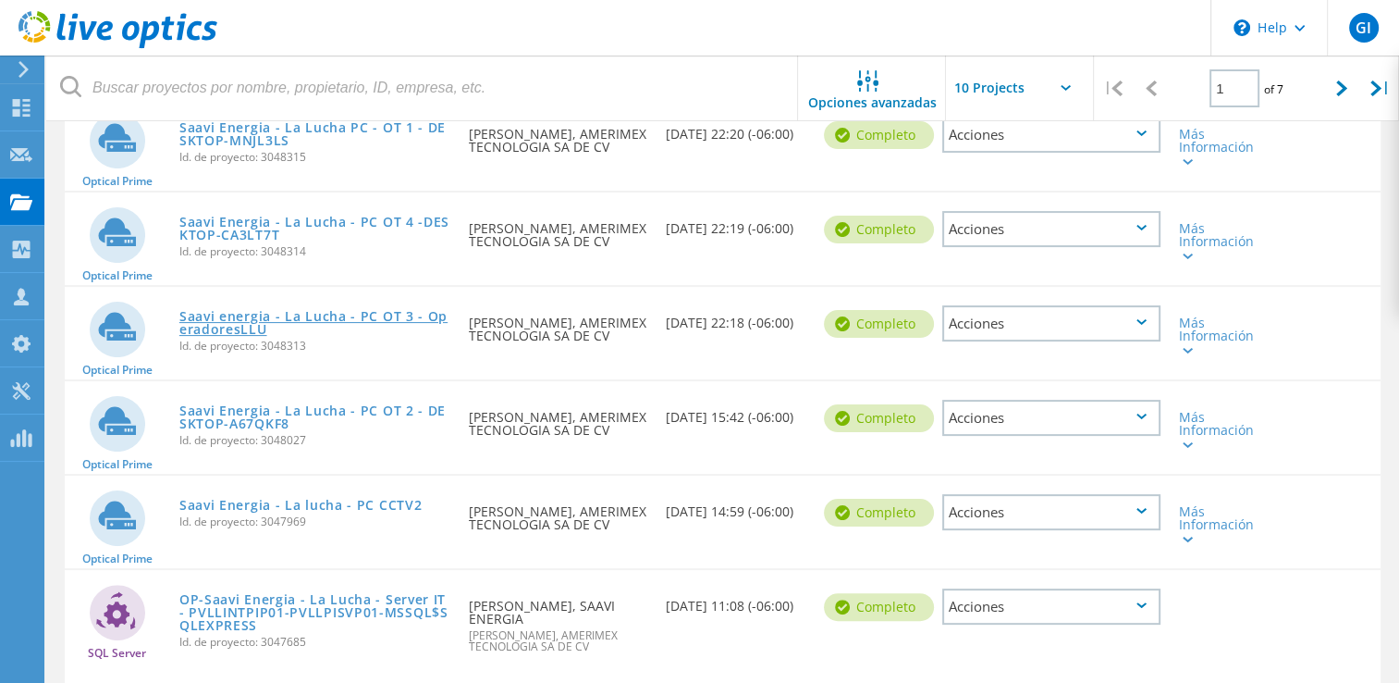
click at [303, 312] on link "Saavi energia - La Lucha - PC OT 3 - OperadoresLLU" at bounding box center [314, 323] width 271 height 26
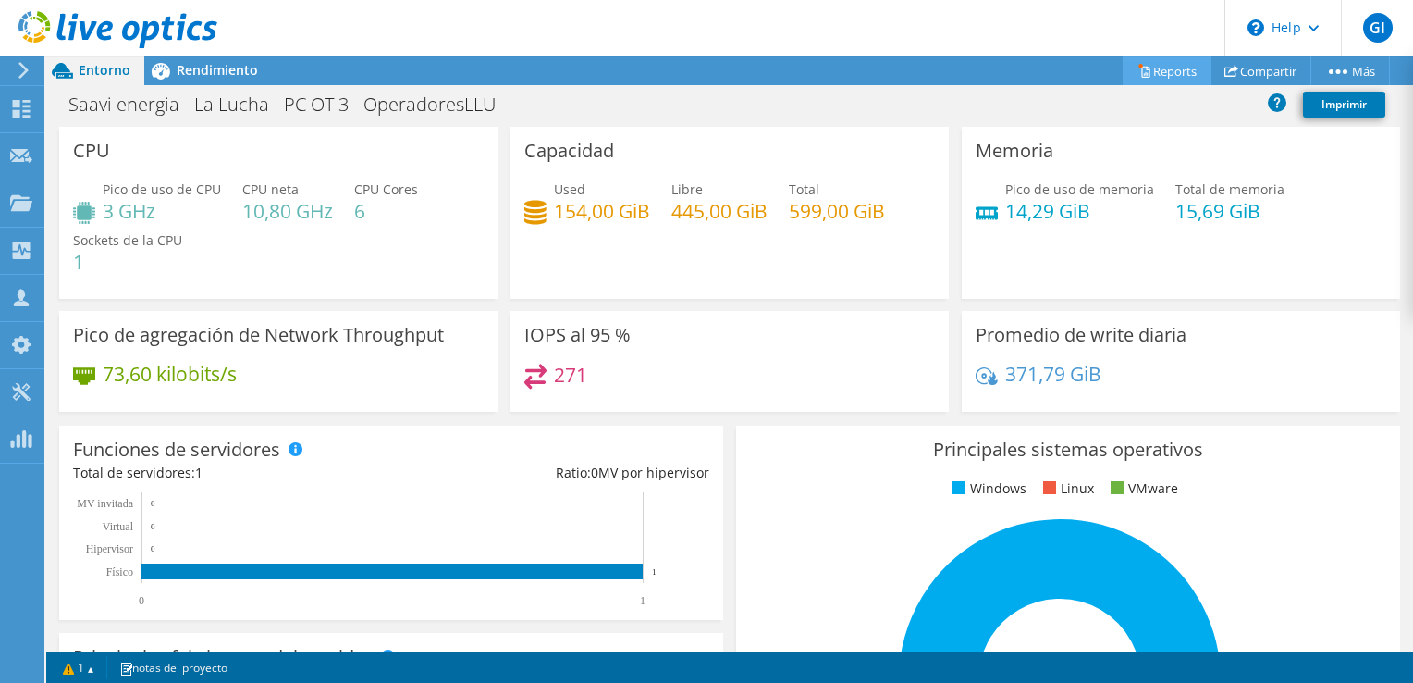
click at [1163, 67] on link "Reports" at bounding box center [1167, 70] width 89 height 29
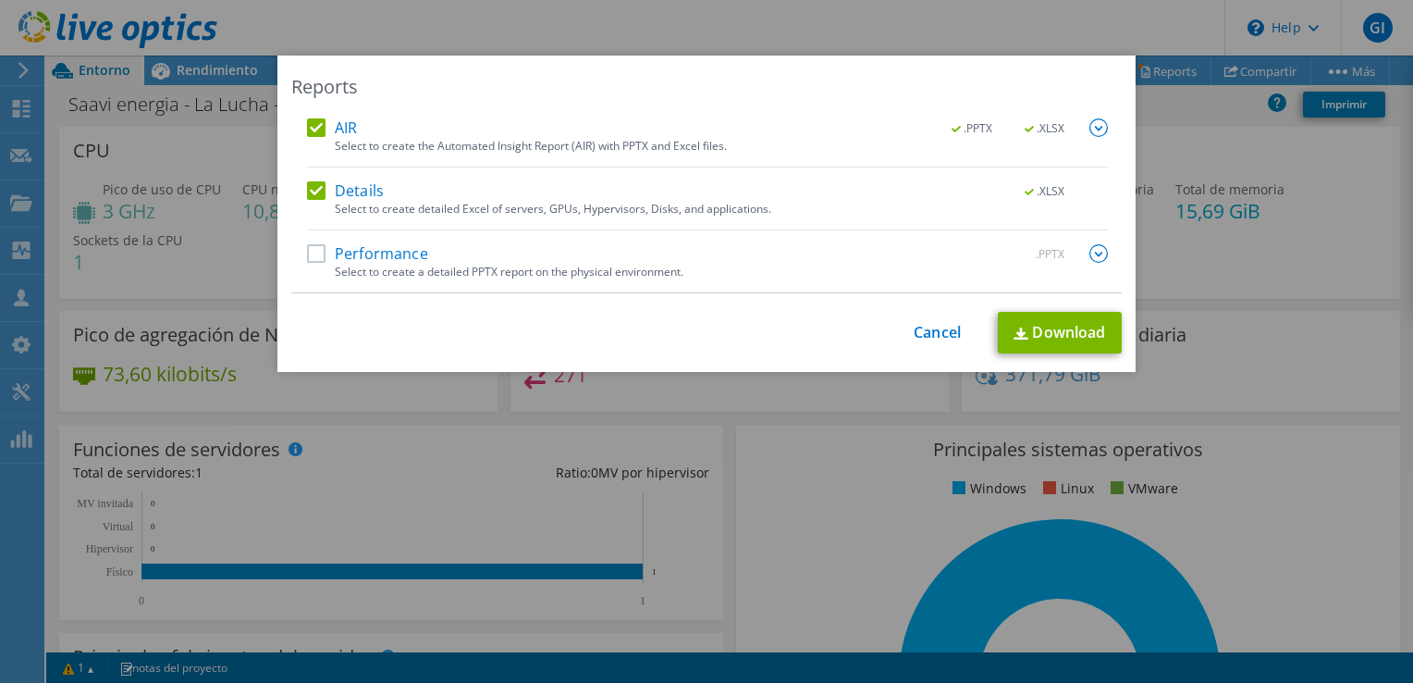
click at [311, 256] on label "Performance" at bounding box center [367, 253] width 121 height 18
click at [0, 0] on input "Performance" at bounding box center [0, 0] width 0 height 0
click at [1043, 320] on link "Download" at bounding box center [1060, 333] width 124 height 42
click at [796, 18] on div "Reports AIR .PPTX .XLSX Select to create the Automated Insight Report (AIR) wit…" at bounding box center [706, 341] width 1413 height 683
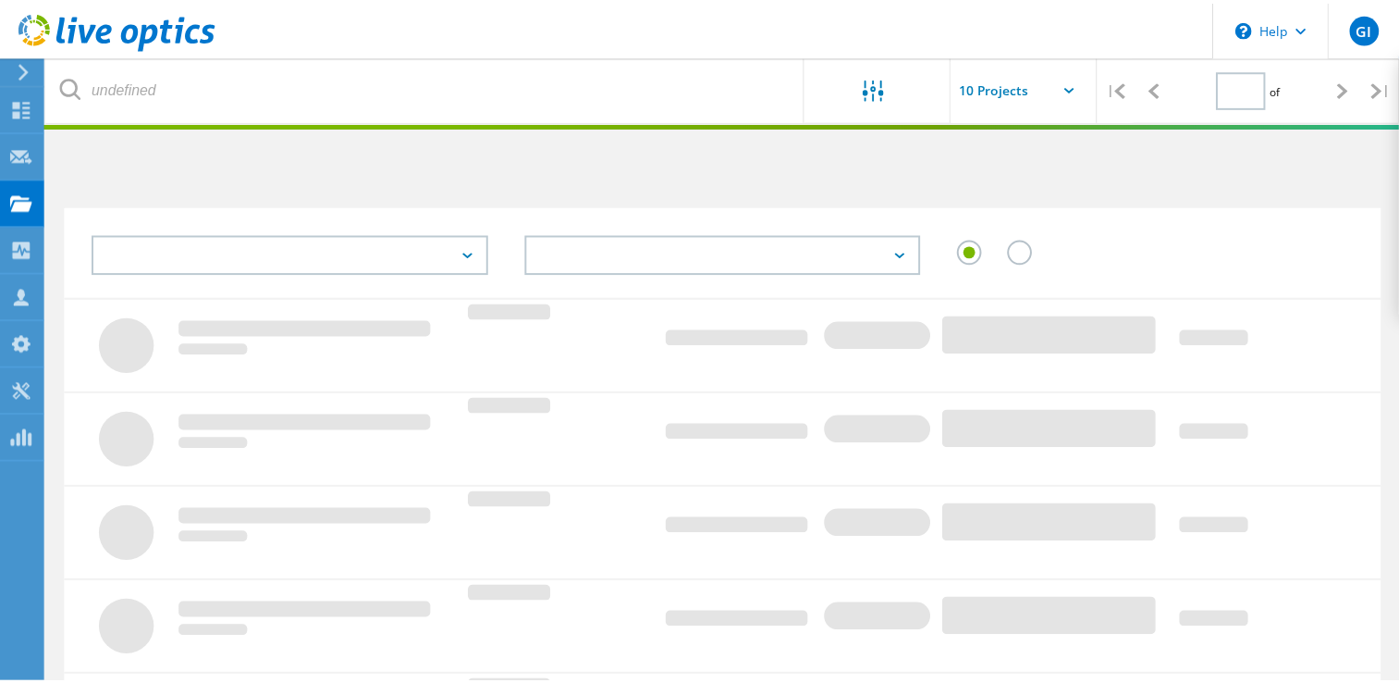
scroll to position [338, 0]
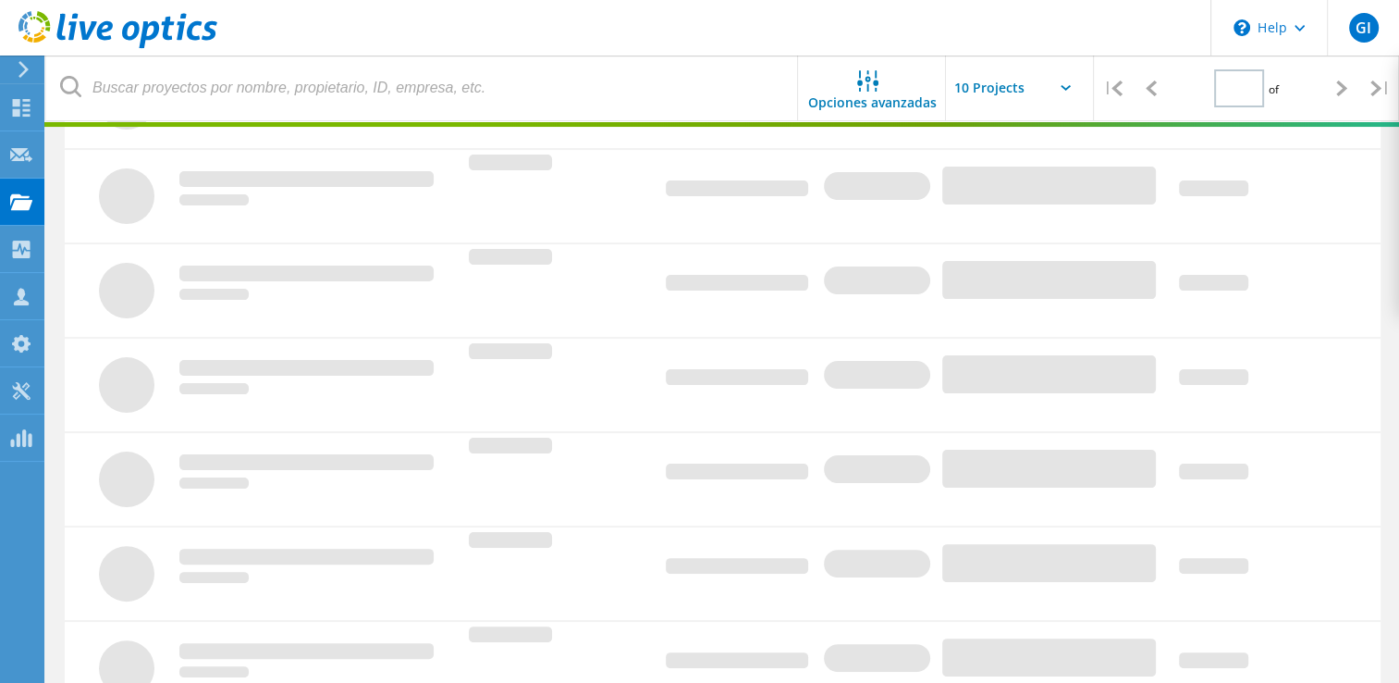
type input "1"
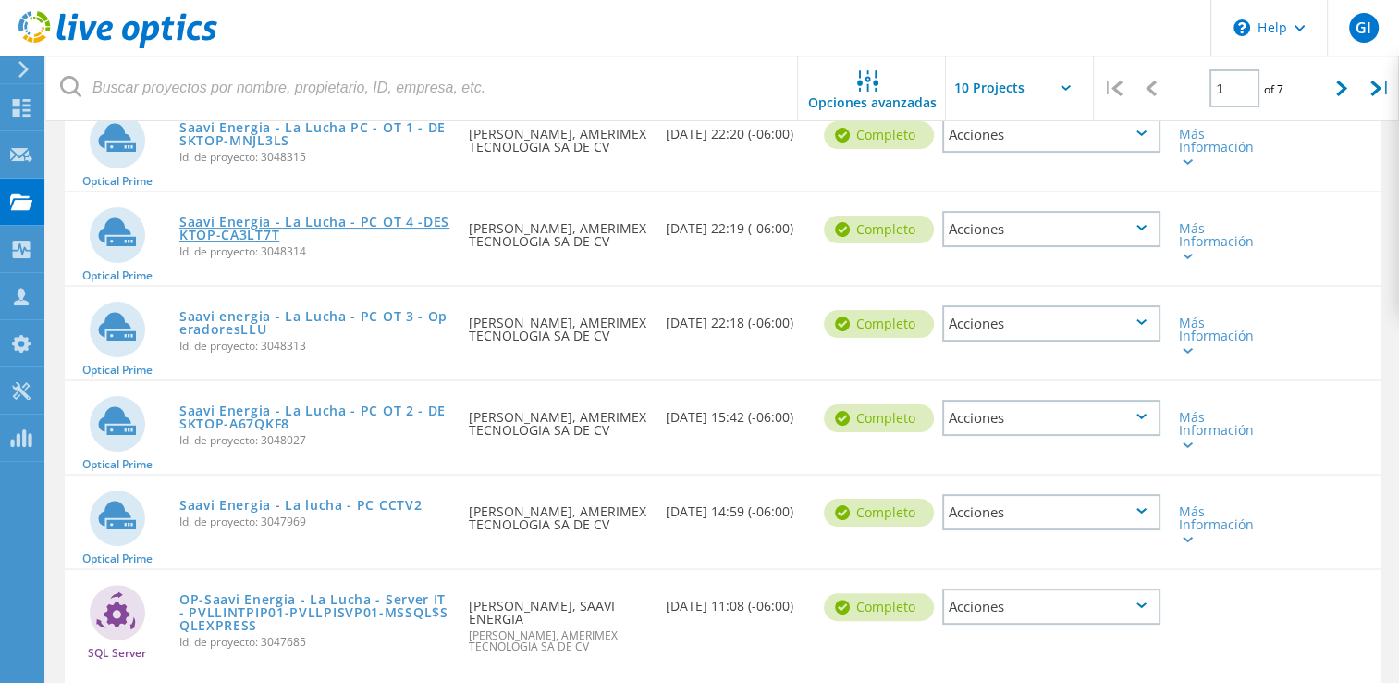
click at [339, 218] on link "Saavi Energia - La Lucha - PC OT 4 -DESKTOP-CA3LT7T" at bounding box center [314, 228] width 271 height 26
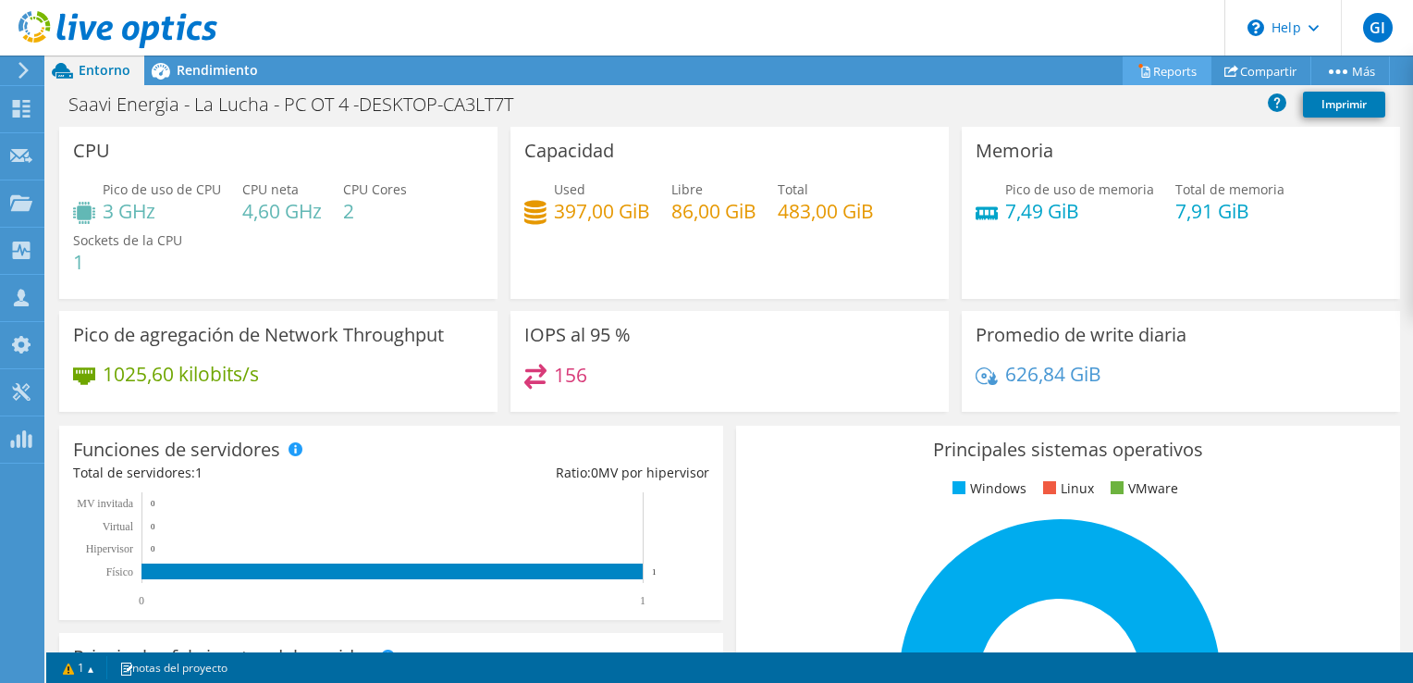
click at [1169, 72] on link "Reports" at bounding box center [1167, 70] width 89 height 29
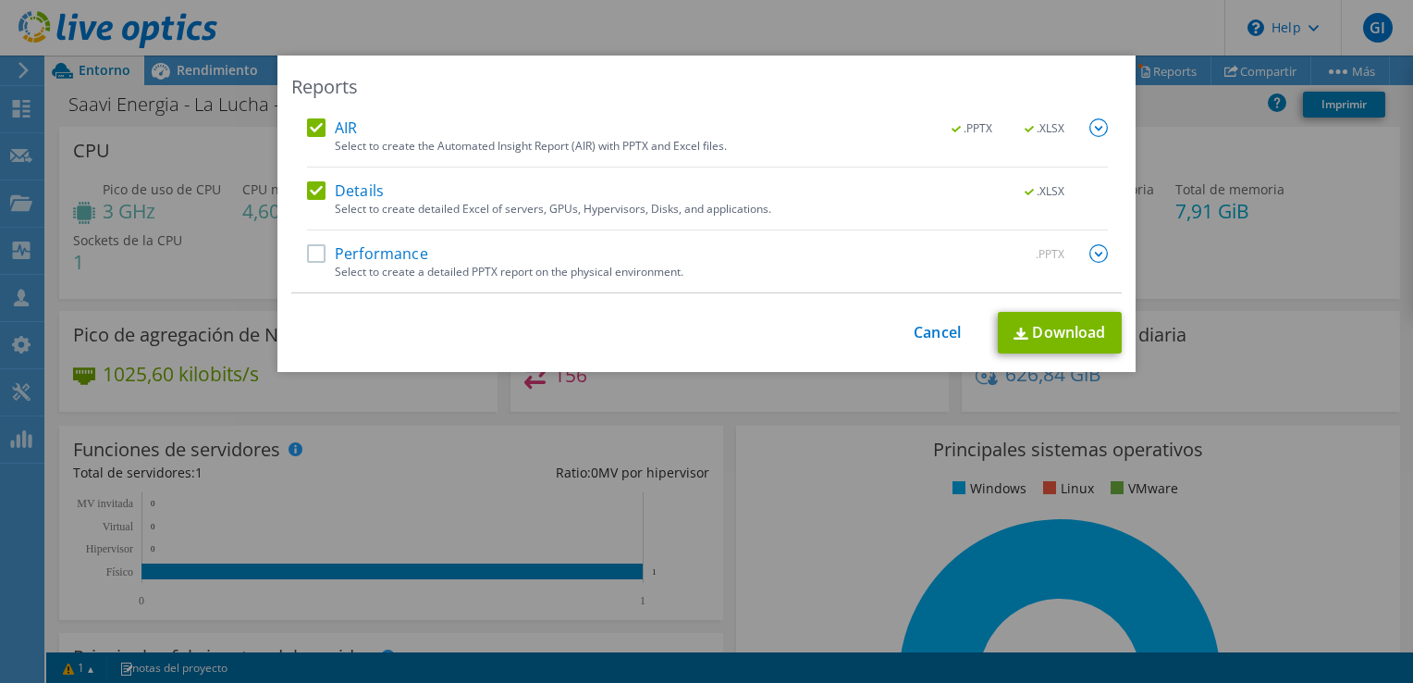
click at [314, 250] on label "Performance" at bounding box center [367, 253] width 121 height 18
click at [0, 0] on input "Performance" at bounding box center [0, 0] width 0 height 0
click at [1035, 334] on link "Download" at bounding box center [1060, 333] width 124 height 42
click at [890, 35] on div "Reports AIR .PPTX .XLSX Select to create the Automated Insight Report (AIR) wit…" at bounding box center [706, 341] width 1413 height 683
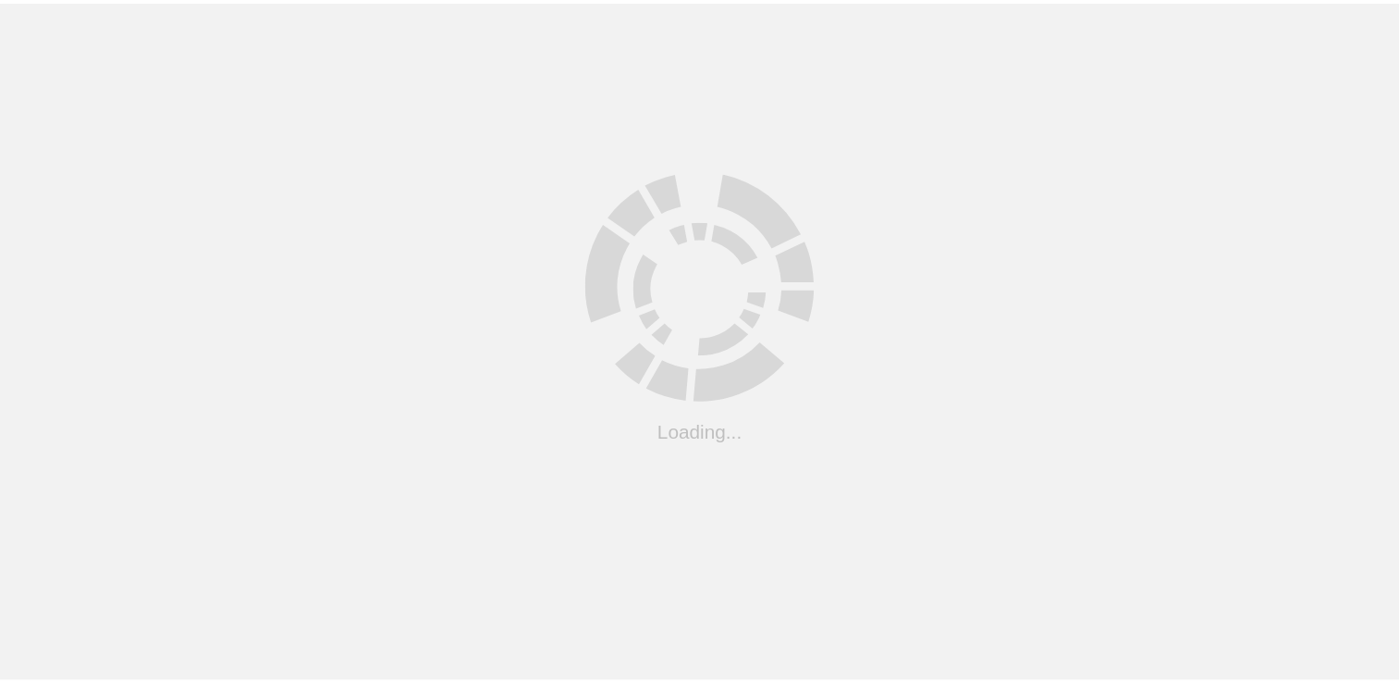
scroll to position [167, 0]
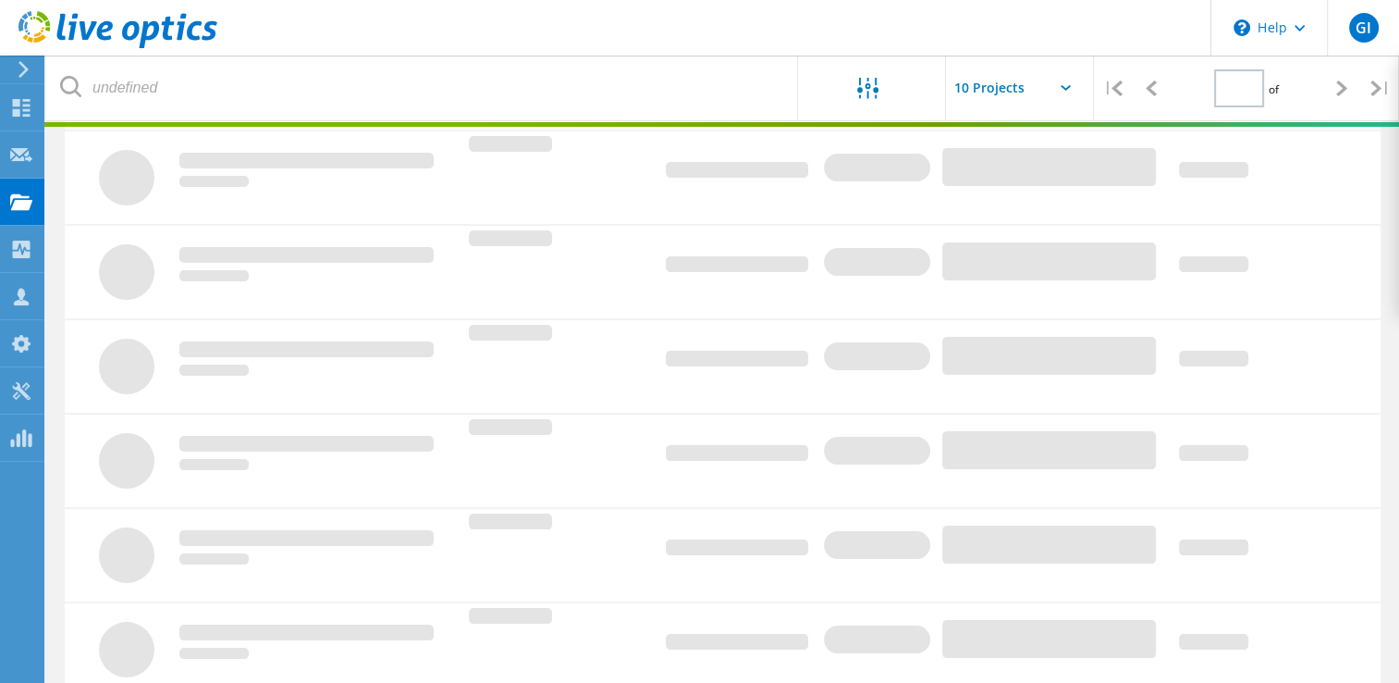
type input "1"
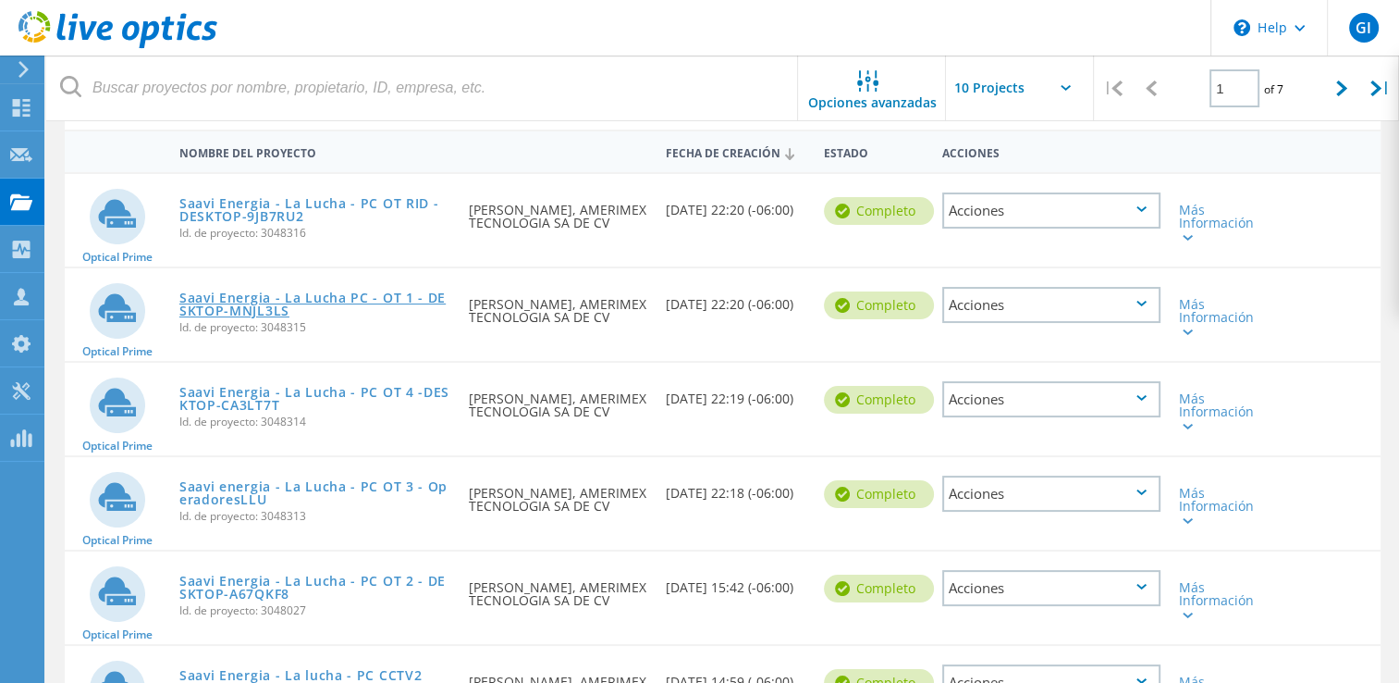
click at [407, 294] on link "Saavi Energia - La Lucha PC - OT 1 - DESKTOP-MNJL3LS" at bounding box center [314, 304] width 271 height 26
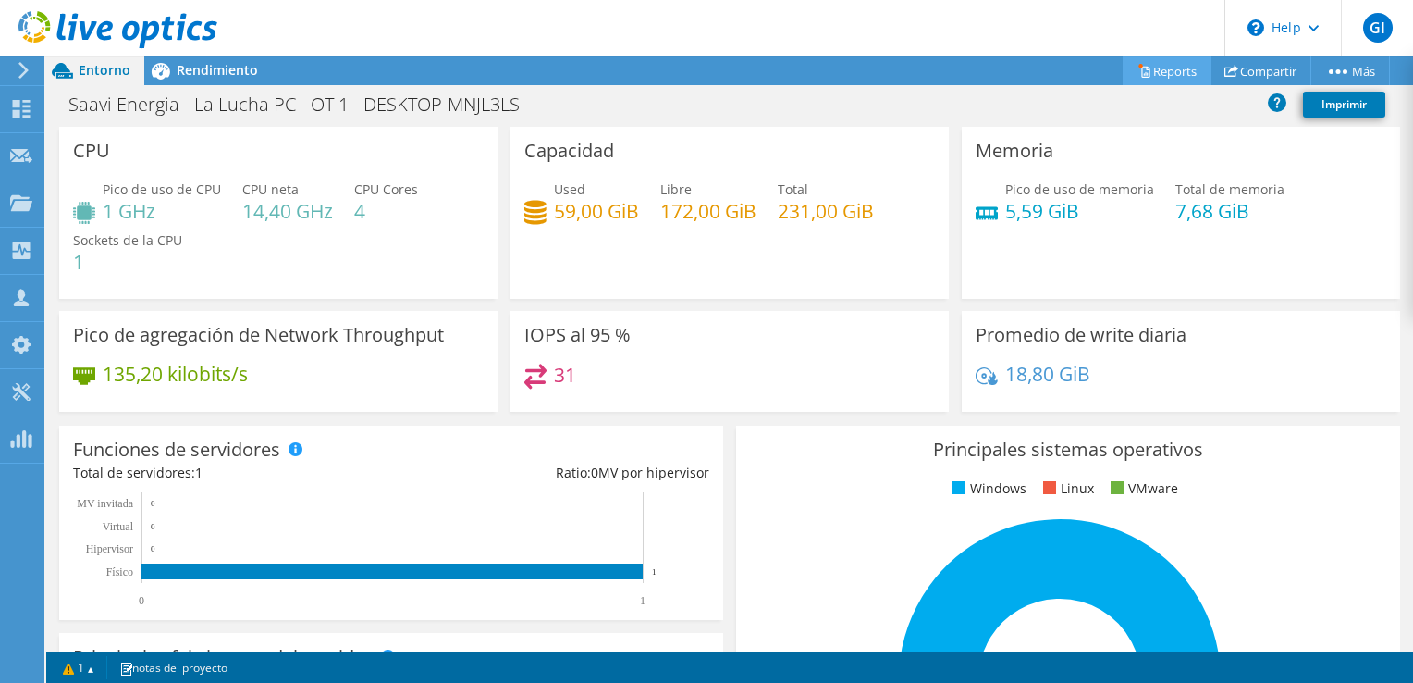
click at [1173, 73] on link "Reports" at bounding box center [1167, 70] width 89 height 29
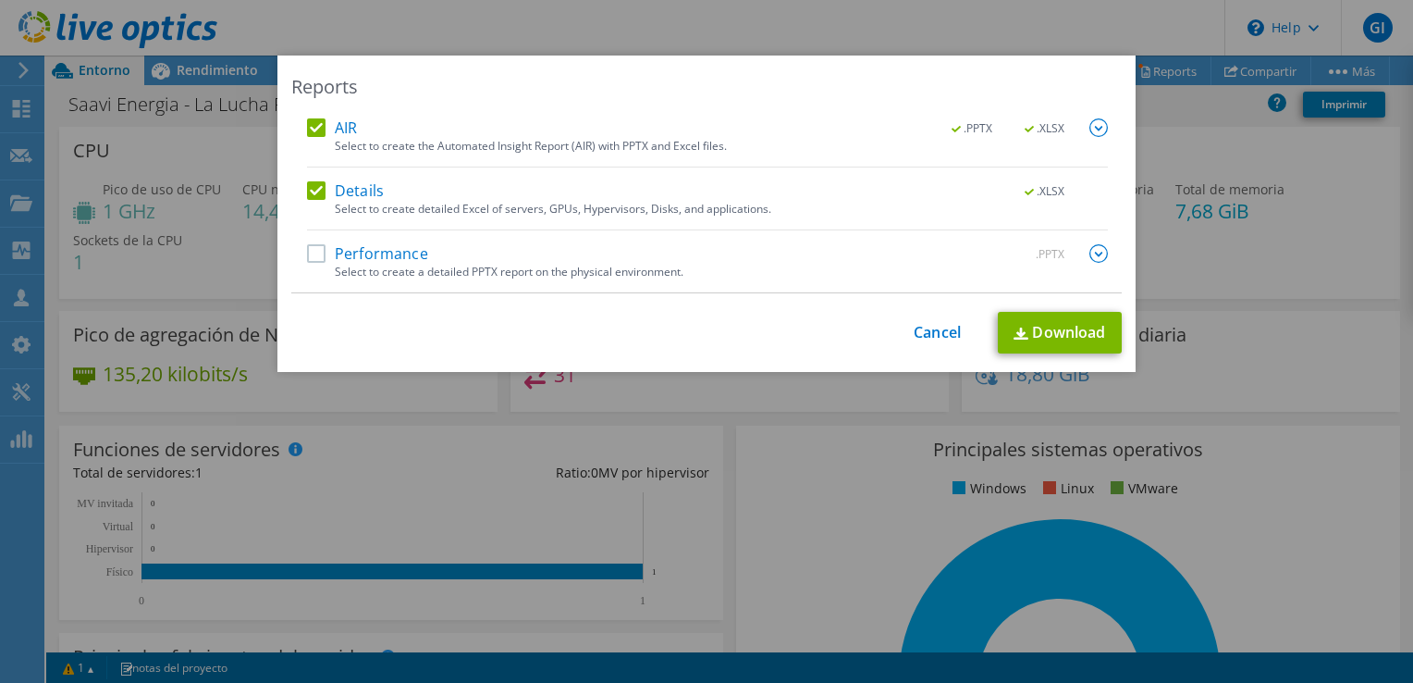
click at [307, 247] on label "Performance" at bounding box center [367, 253] width 121 height 18
click at [0, 0] on input "Performance" at bounding box center [0, 0] width 0 height 0
click at [1039, 343] on link "Download" at bounding box center [1060, 333] width 124 height 42
click at [925, 26] on div "Reports AIR .PPTX .XLSX Select to create the Automated Insight Report (AIR) wit…" at bounding box center [706, 341] width 1413 height 683
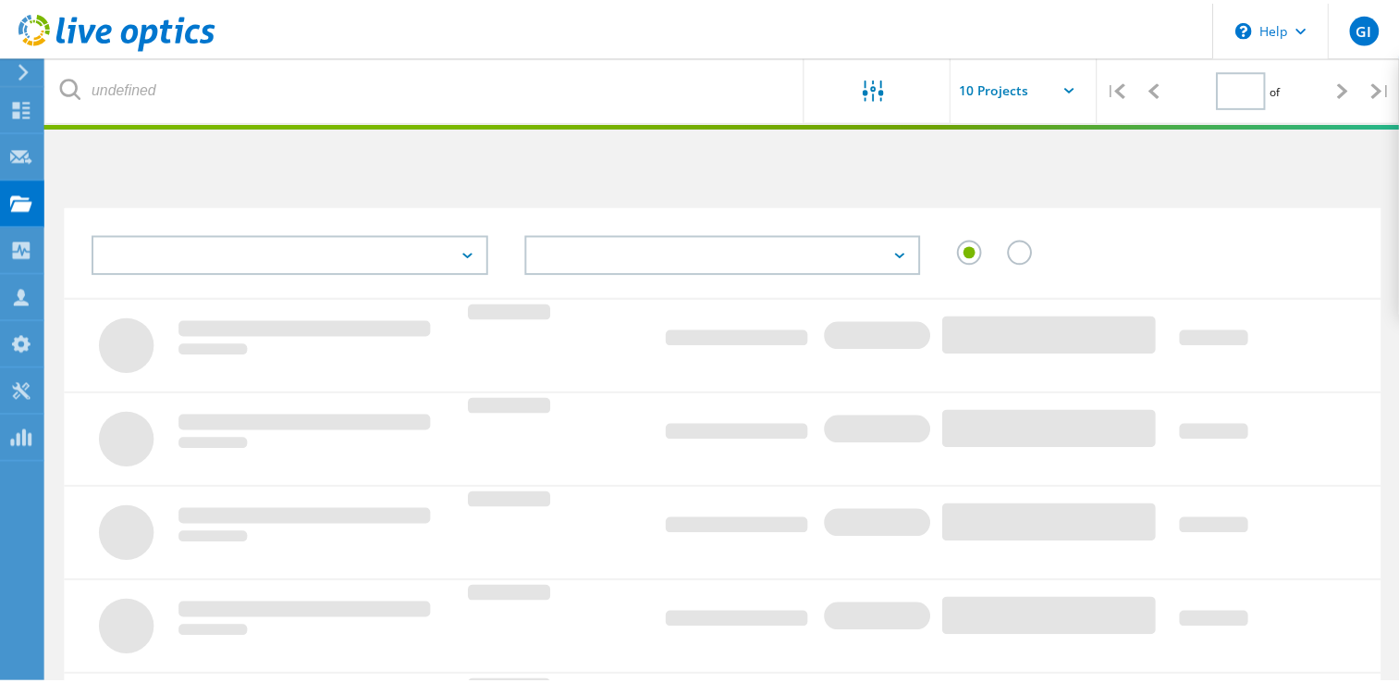
scroll to position [167, 0]
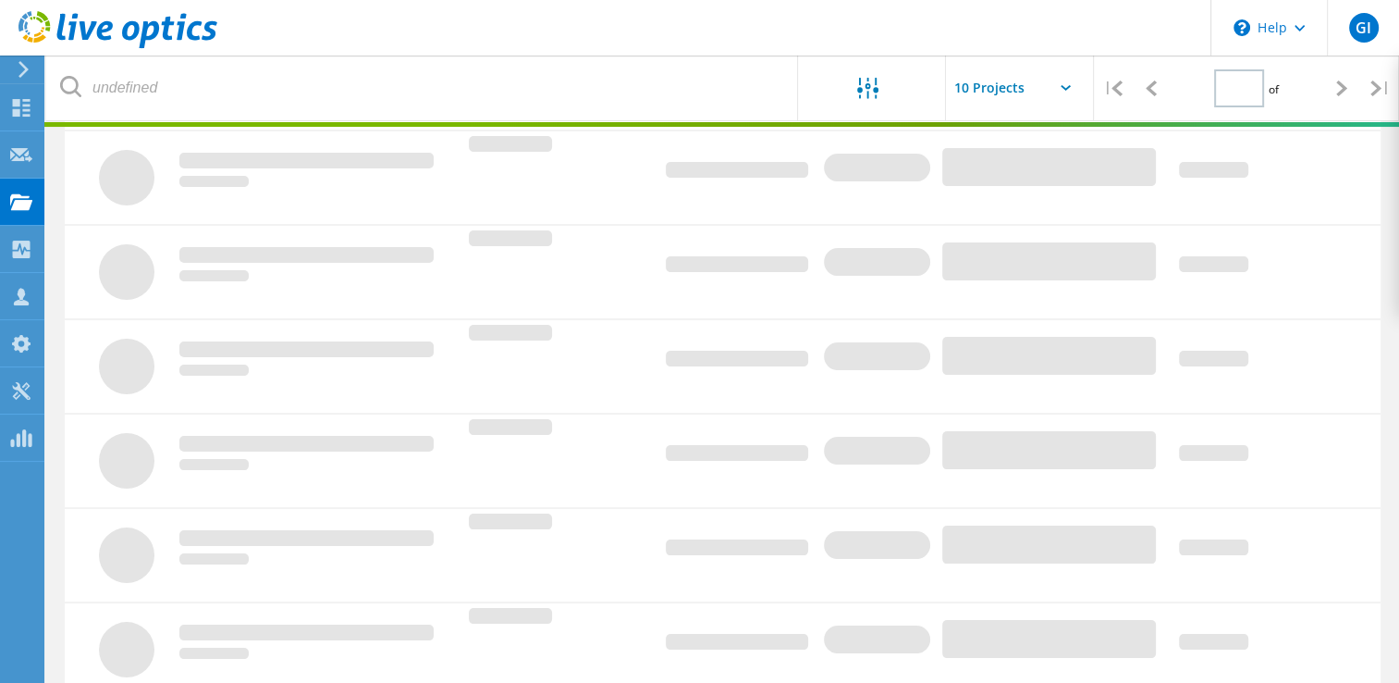
type input "1"
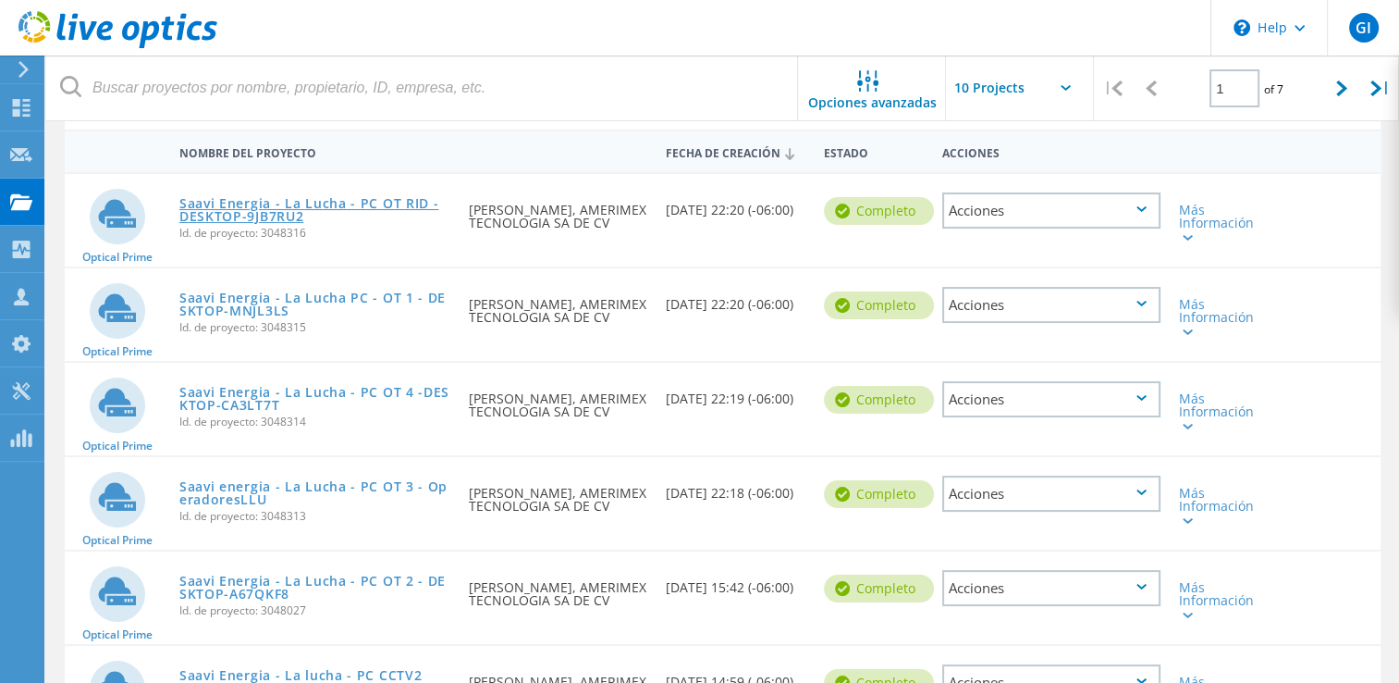
click at [400, 207] on link "Saavi Energia - La Lucha - PC OT RID - DESKTOP-9JB7RU2" at bounding box center [314, 210] width 271 height 26
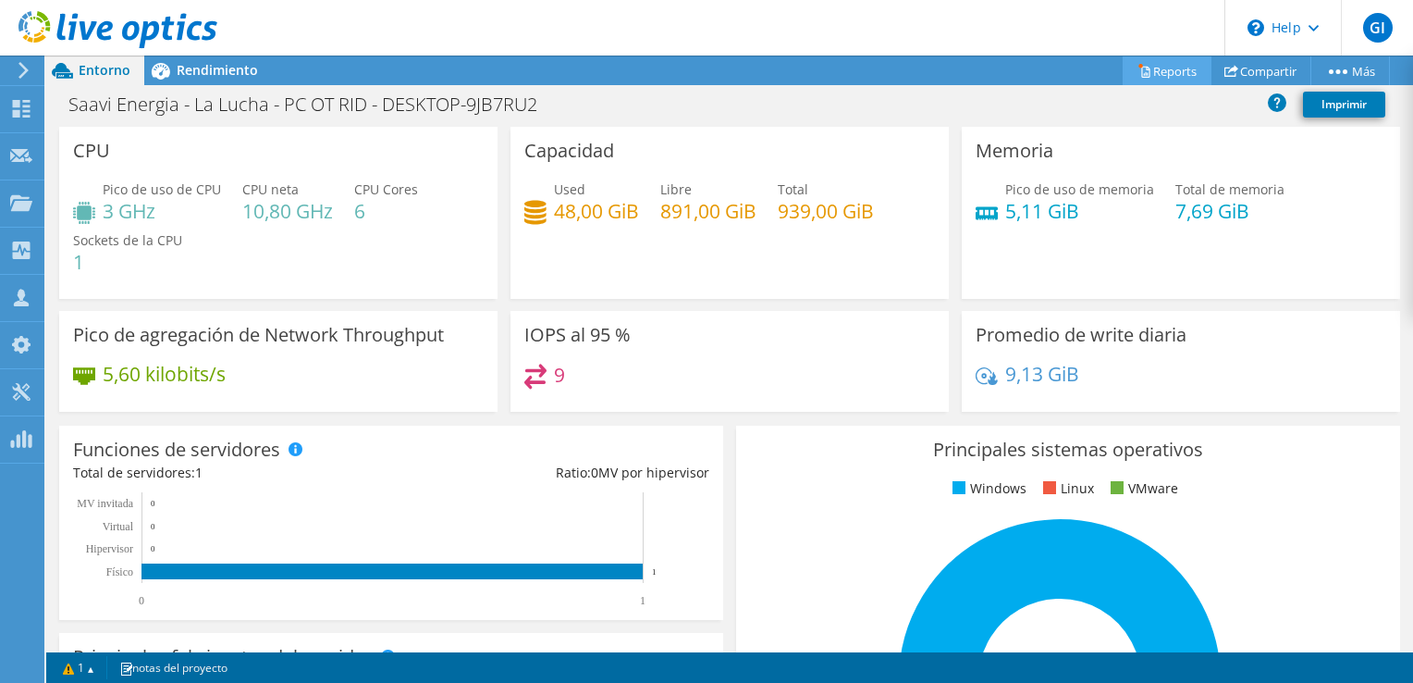
click at [1165, 73] on link "Reports" at bounding box center [1167, 70] width 89 height 29
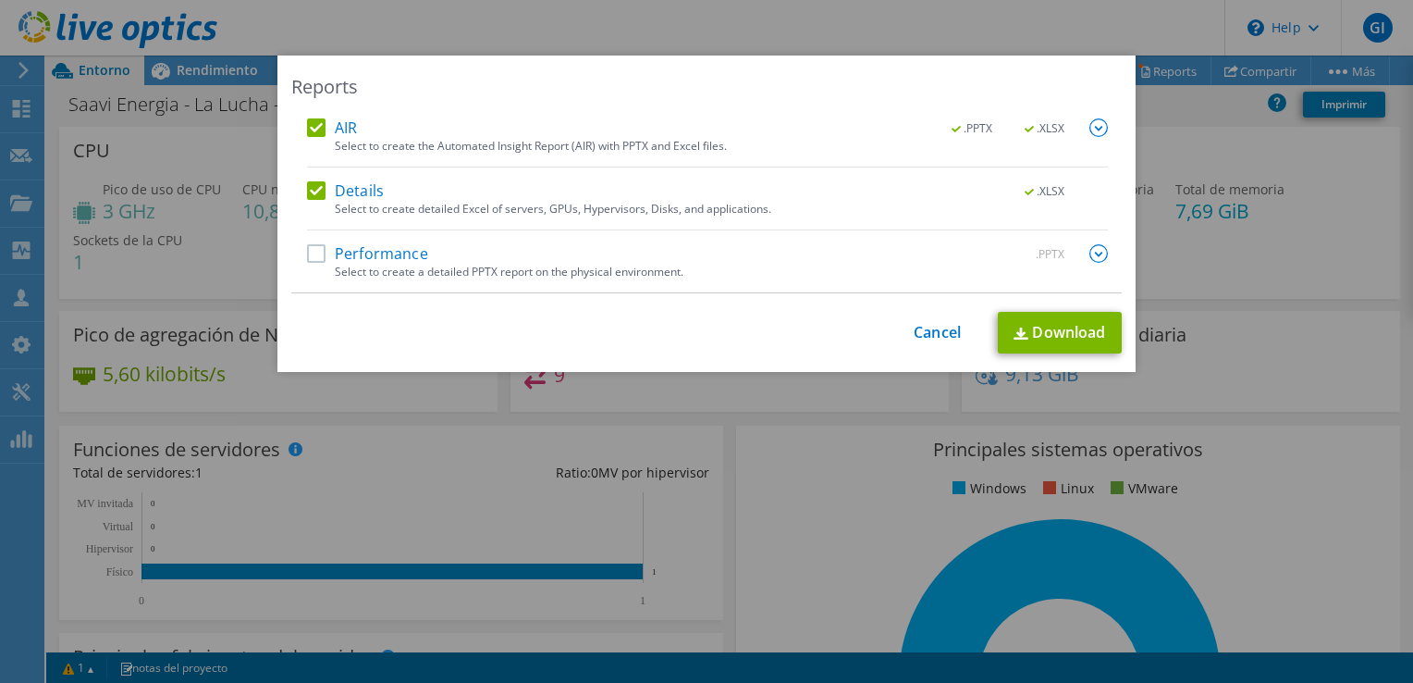
click at [314, 252] on label "Performance" at bounding box center [367, 253] width 121 height 18
click at [0, 0] on input "Performance" at bounding box center [0, 0] width 0 height 0
click at [1083, 322] on link "Download" at bounding box center [1060, 333] width 124 height 42
click at [788, 18] on div "Reports AIR .PPTX .XLSX Select to create the Automated Insight Report (AIR) wit…" at bounding box center [706, 341] width 1413 height 683
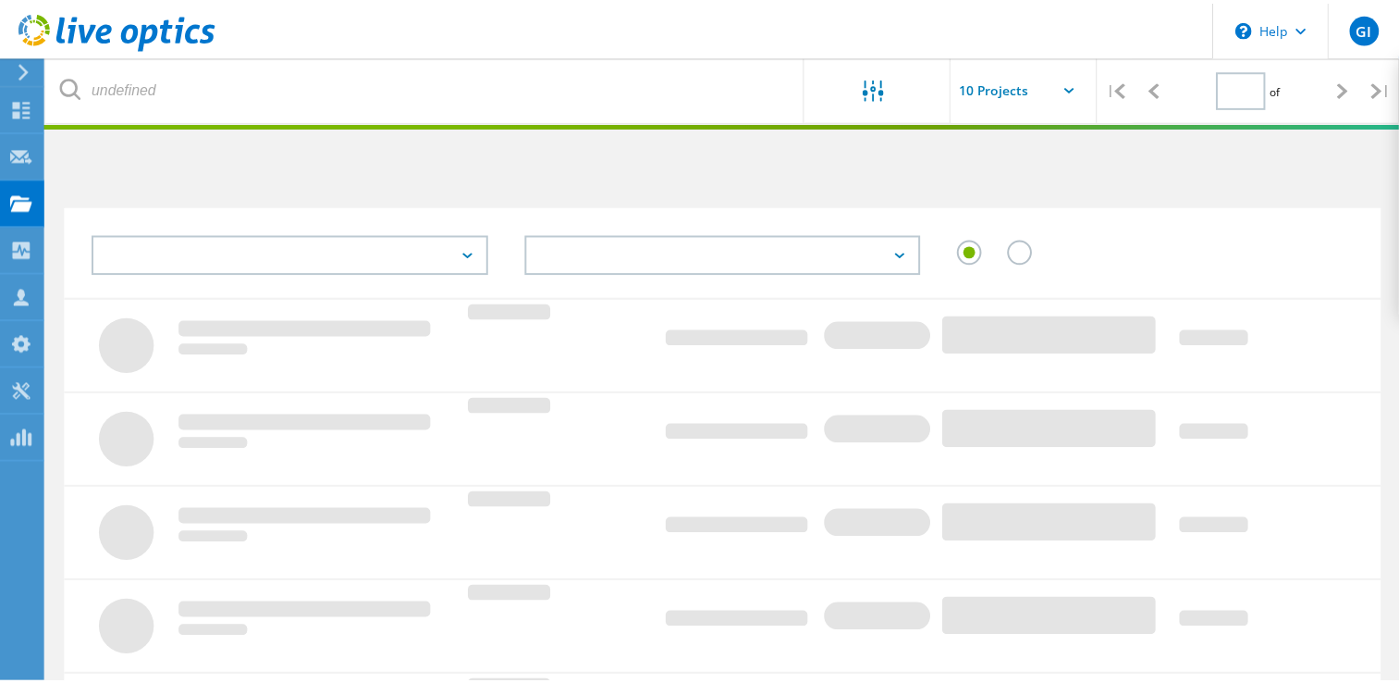
scroll to position [167, 0]
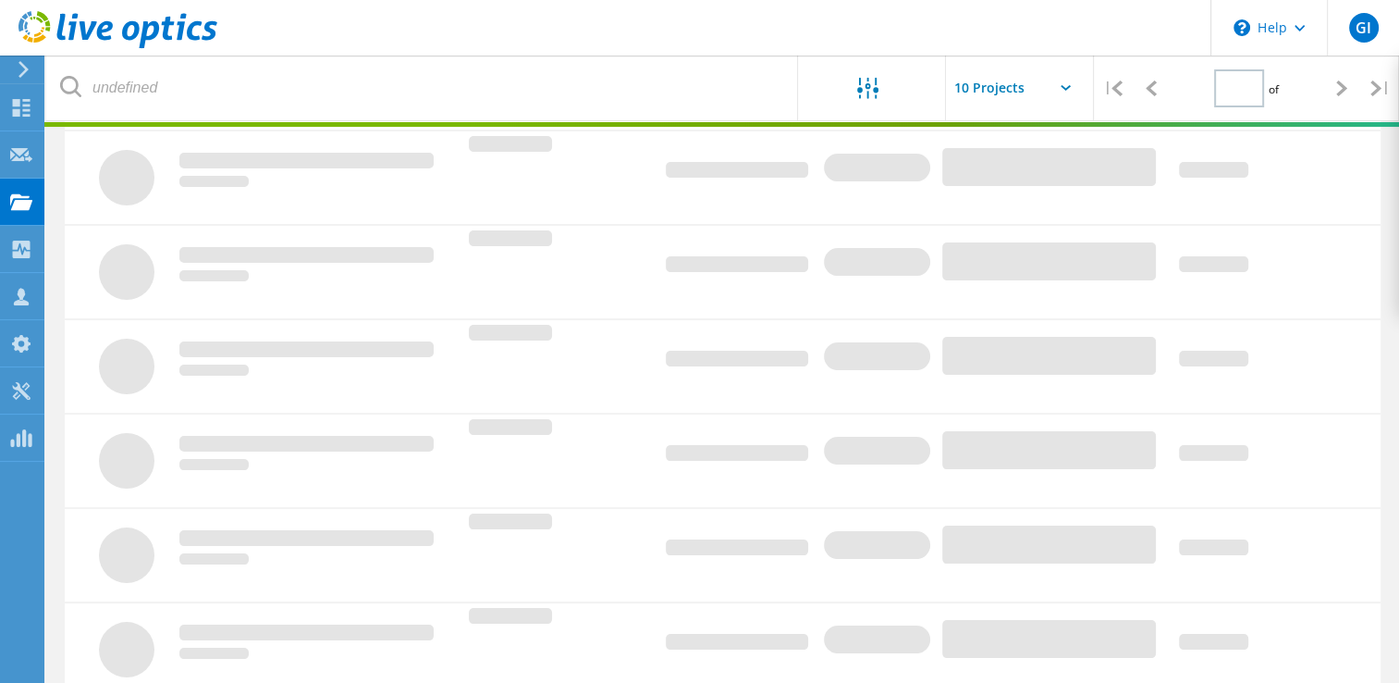
type input "1"
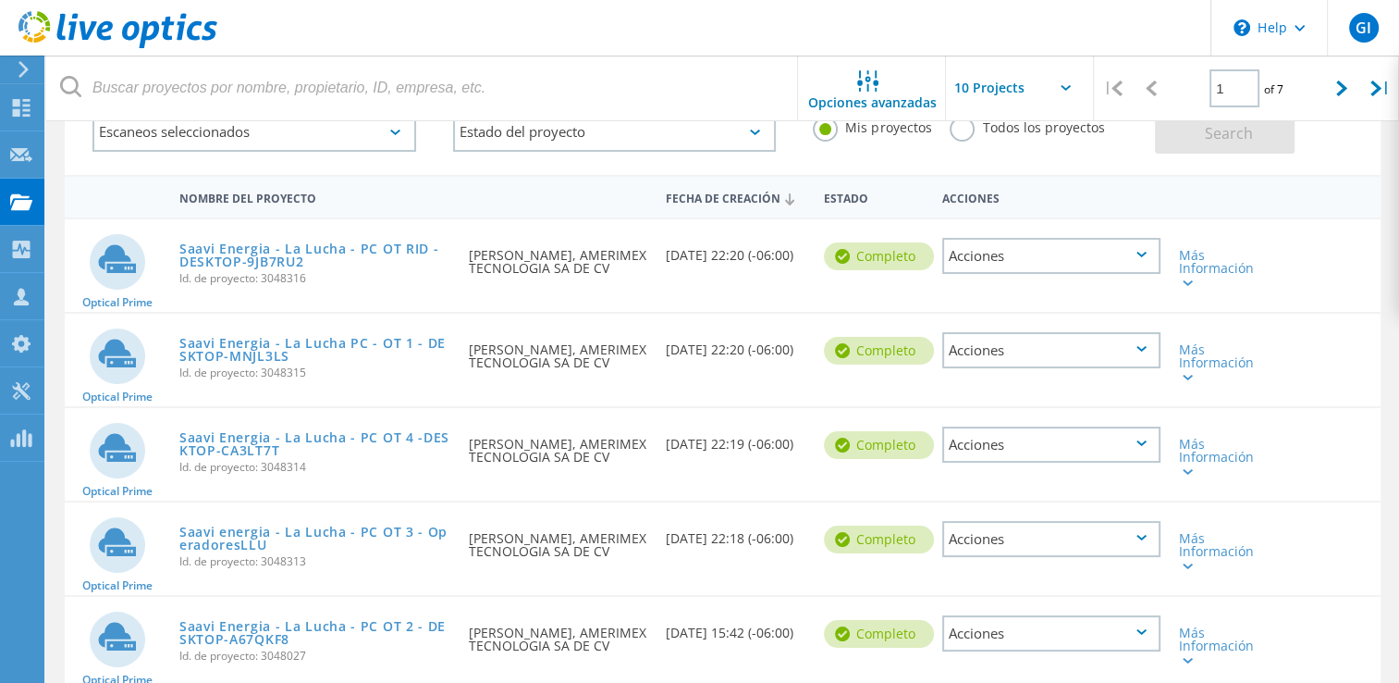
scroll to position [120, 0]
